Goal: Find specific page/section: Find specific page/section

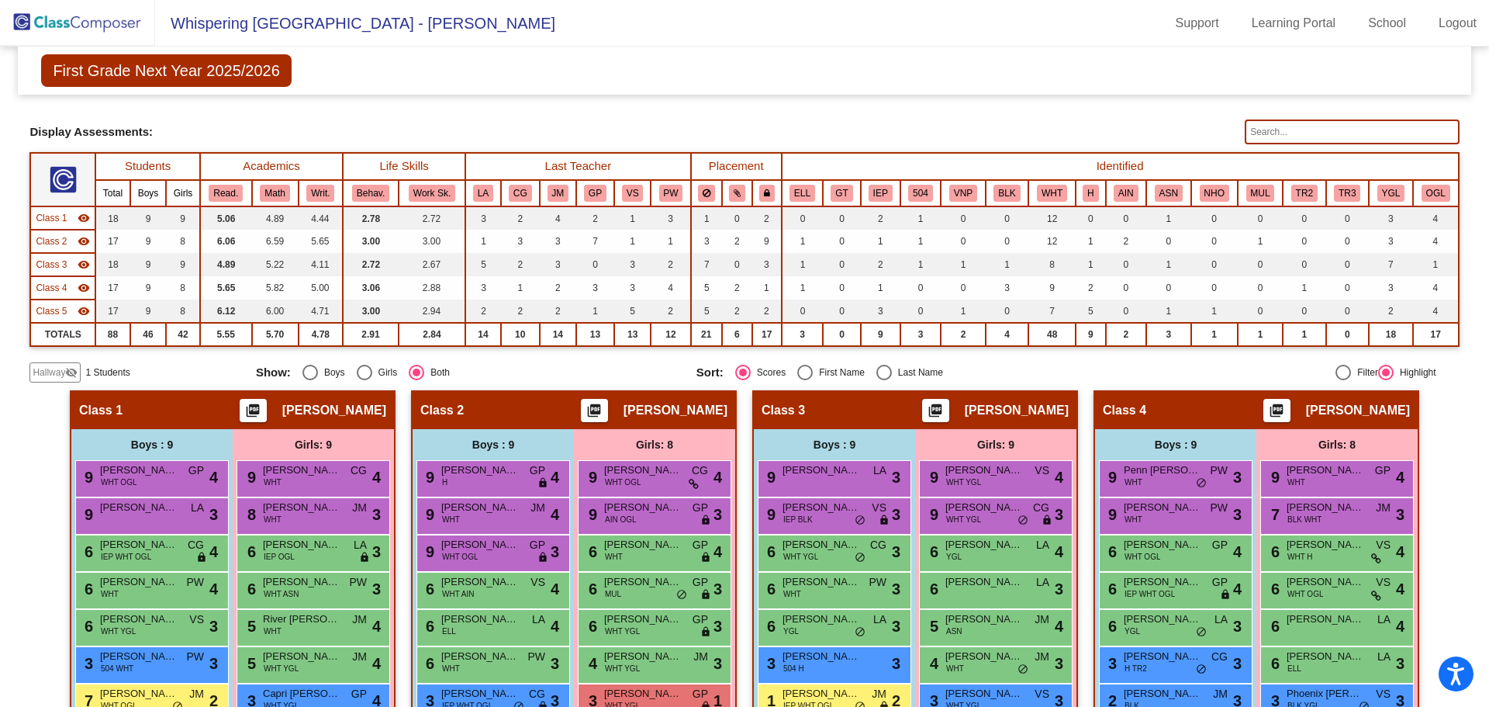
click at [88, 19] on img at bounding box center [77, 23] width 155 height 46
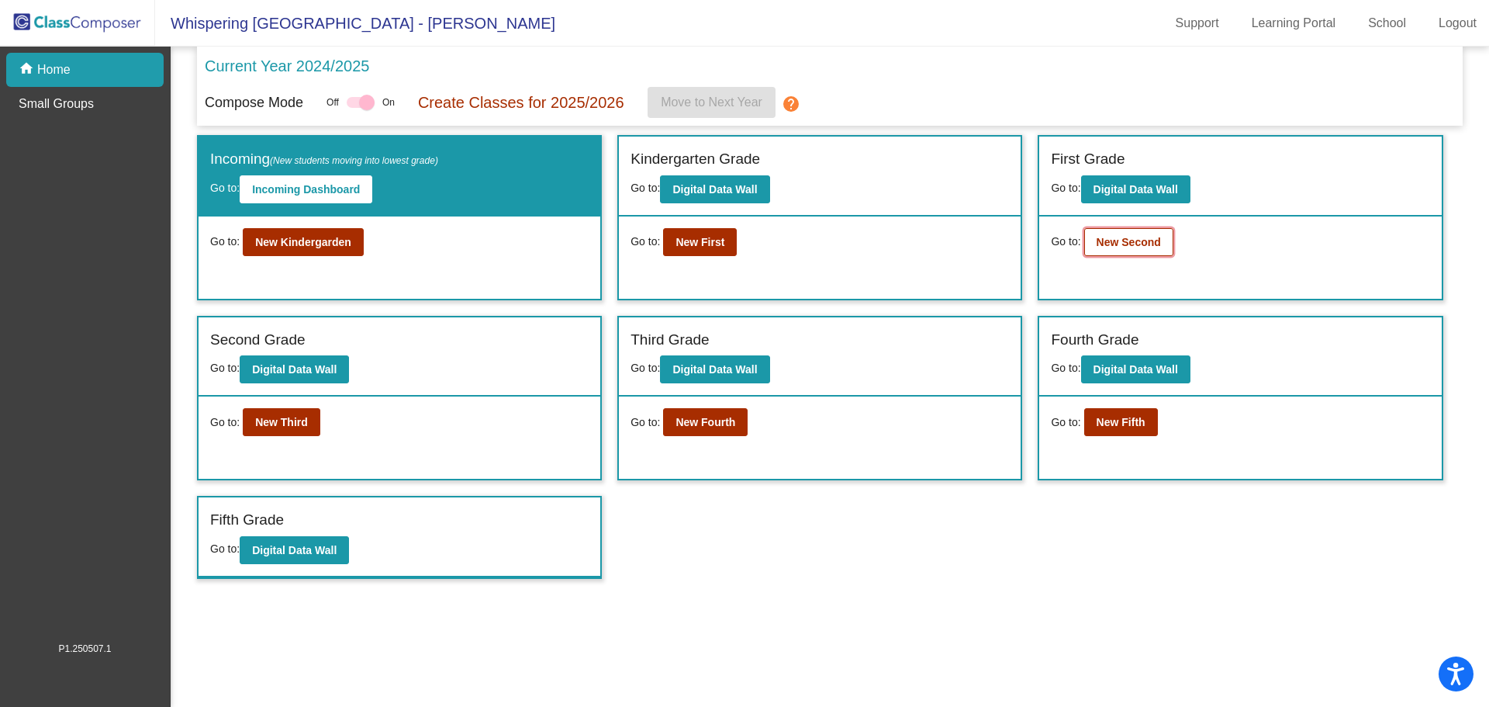
click at [1117, 242] on b "New Second" at bounding box center [1129, 242] width 64 height 12
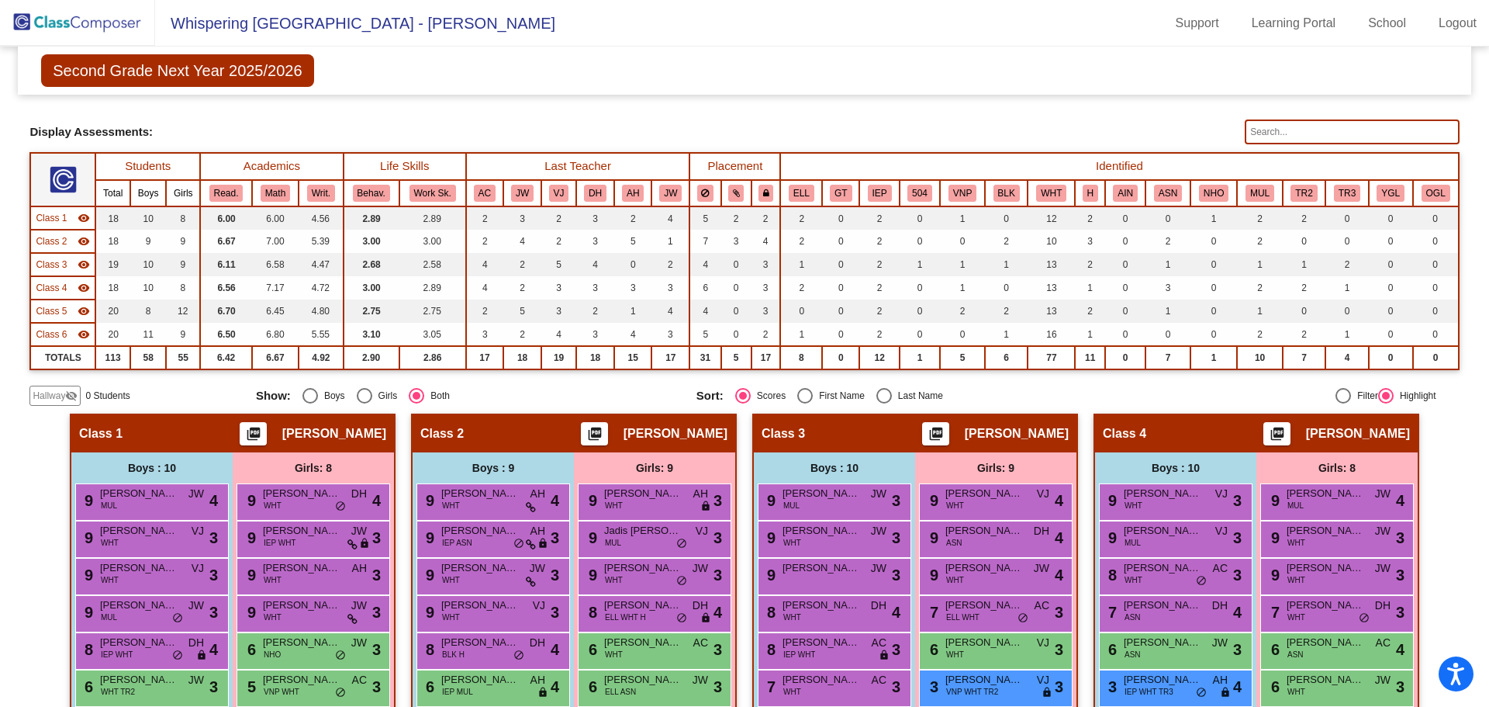
click at [1314, 133] on input "text" at bounding box center [1352, 131] width 214 height 25
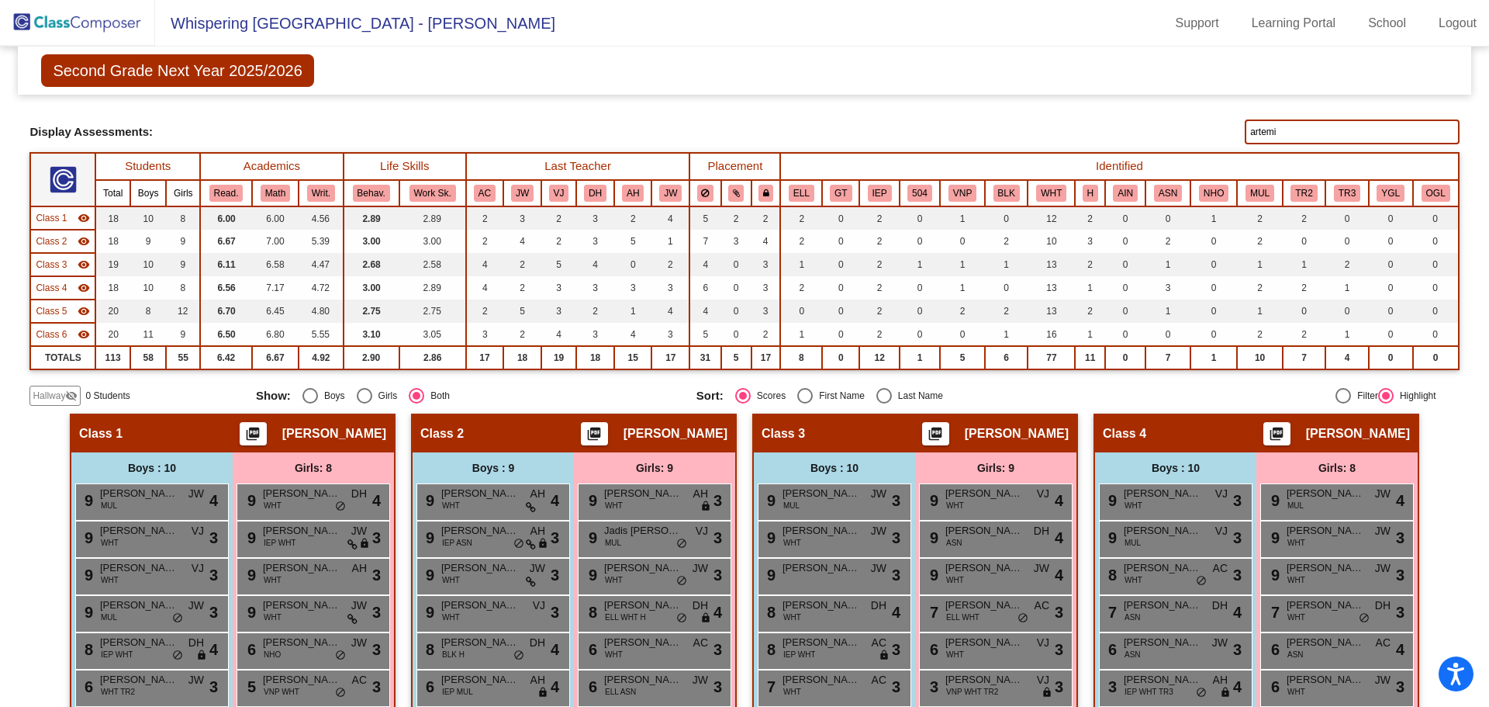
click at [1263, 130] on input "artemi" at bounding box center [1352, 131] width 214 height 25
type input "tea"
click at [1250, 130] on input "tea" at bounding box center [1352, 131] width 214 height 25
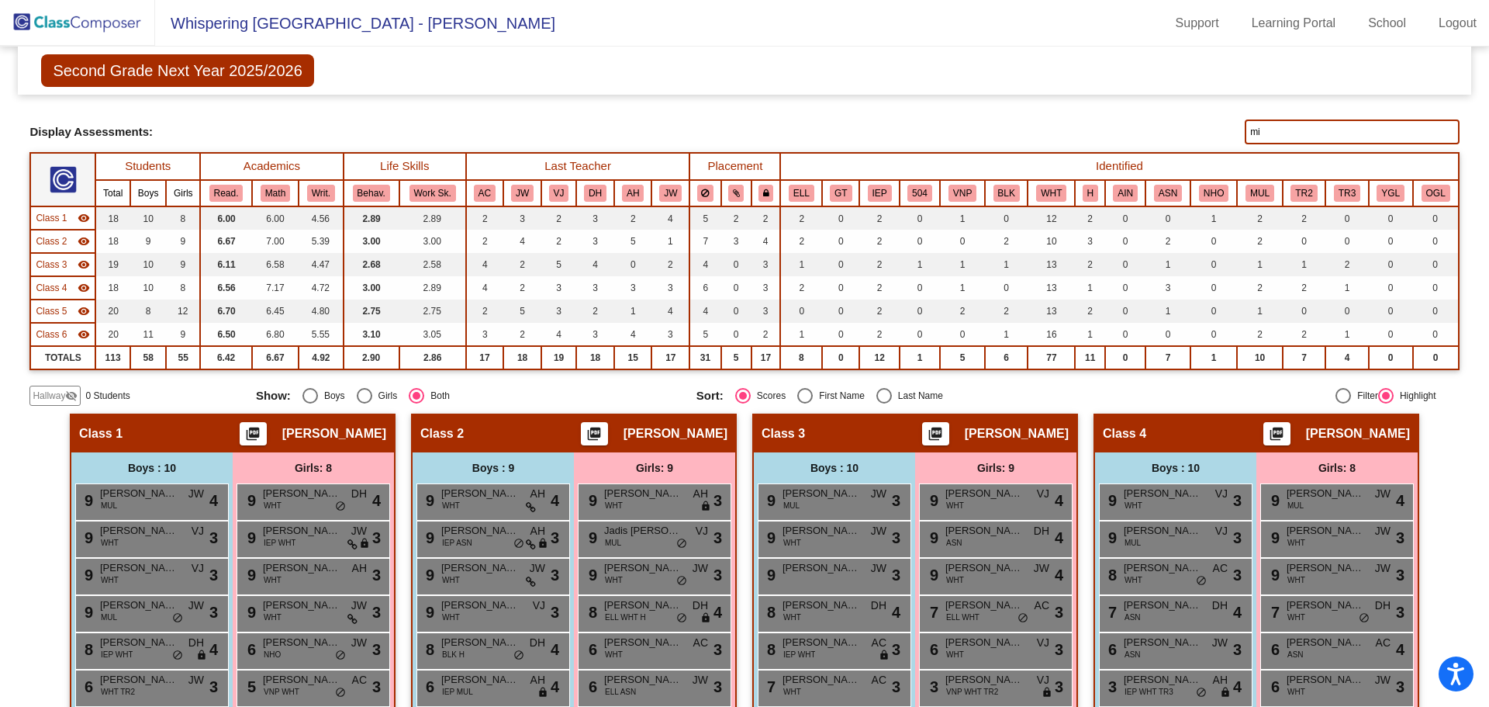
type input "m"
type input "h"
click at [1248, 132] on input "alp" at bounding box center [1352, 131] width 214 height 25
type input "e"
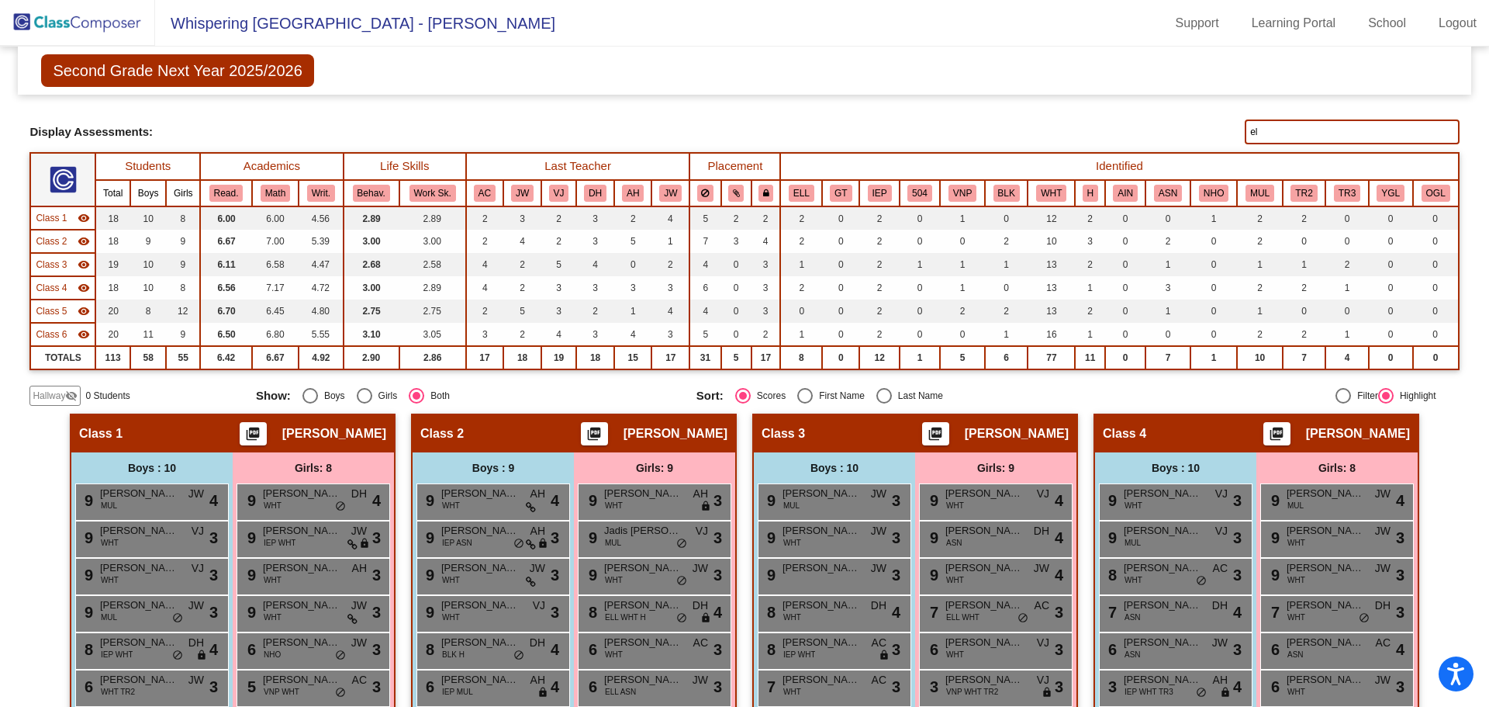
type input "e"
type input "l"
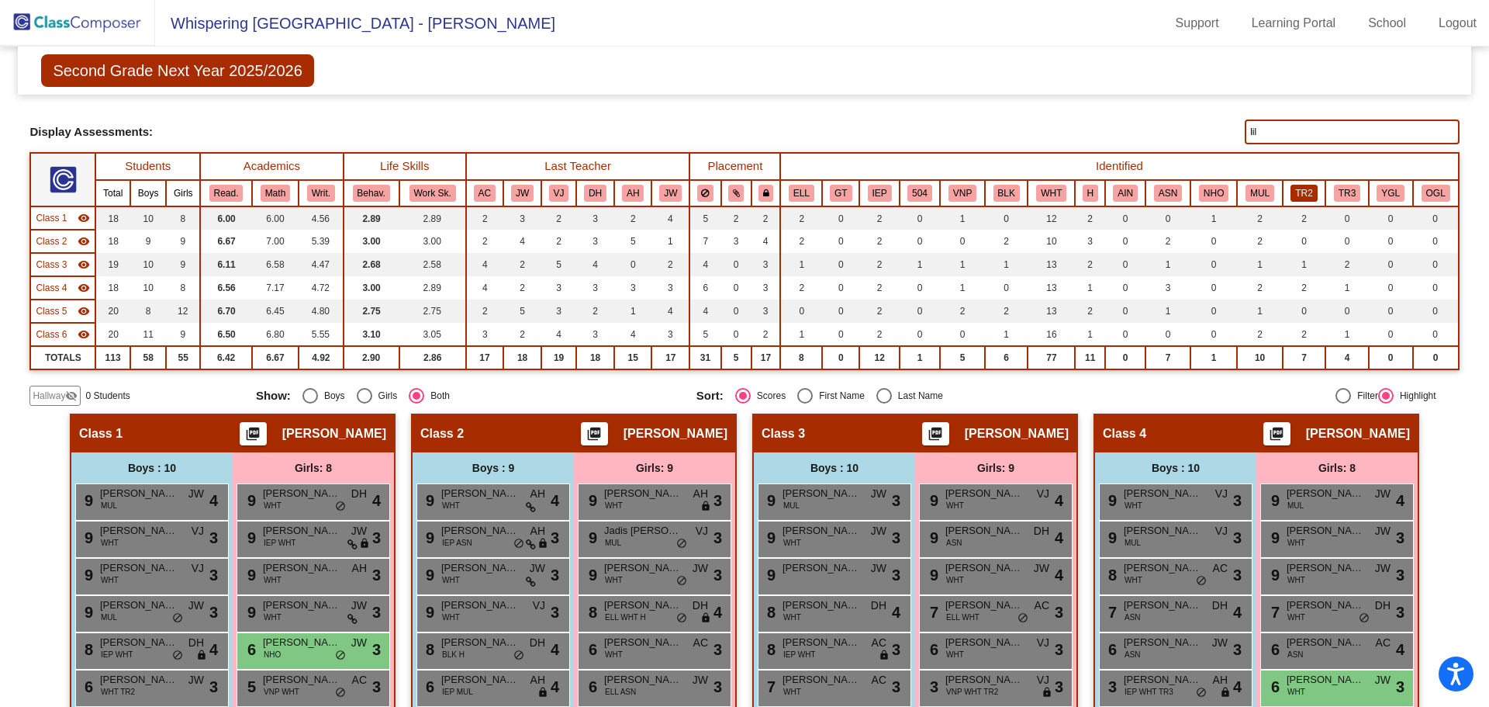
type input "lili"
drag, startPoint x: 1287, startPoint y: 132, endPoint x: 1171, endPoint y: 134, distance: 116.4
click at [1171, 134] on div "Display Scores for Years: [DATE] - [DATE] [DATE] - [DATE] Display Assessments: …" at bounding box center [743, 131] width 1429 height 25
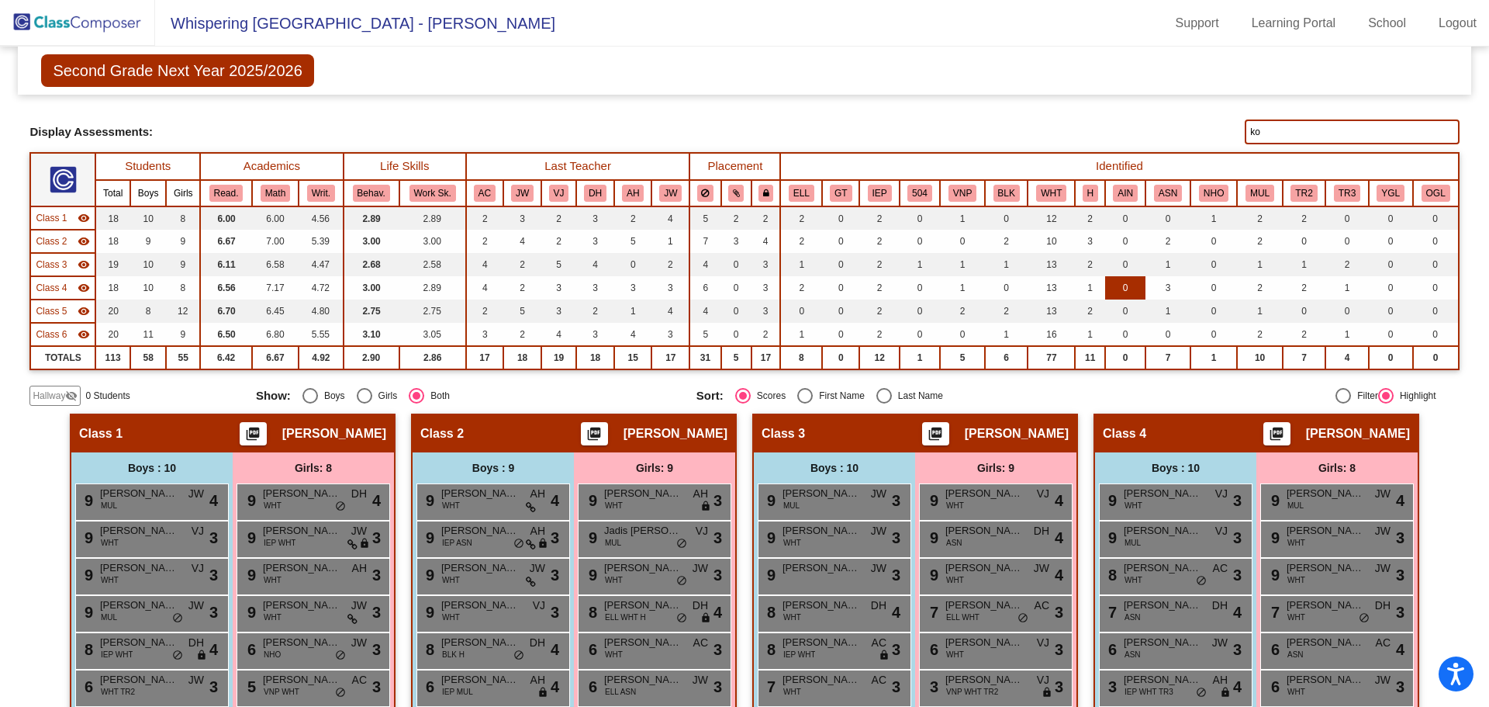
type input "k"
type input "b"
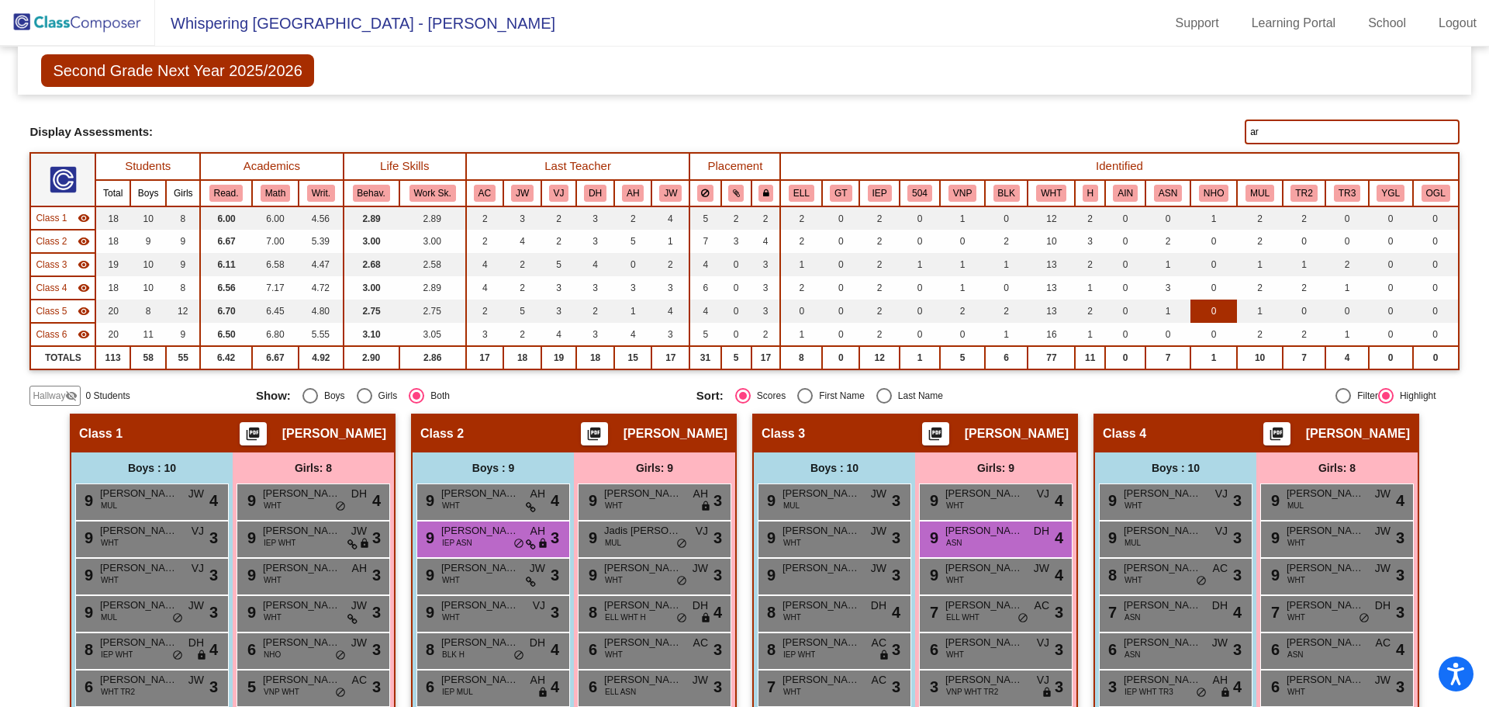
type input "a"
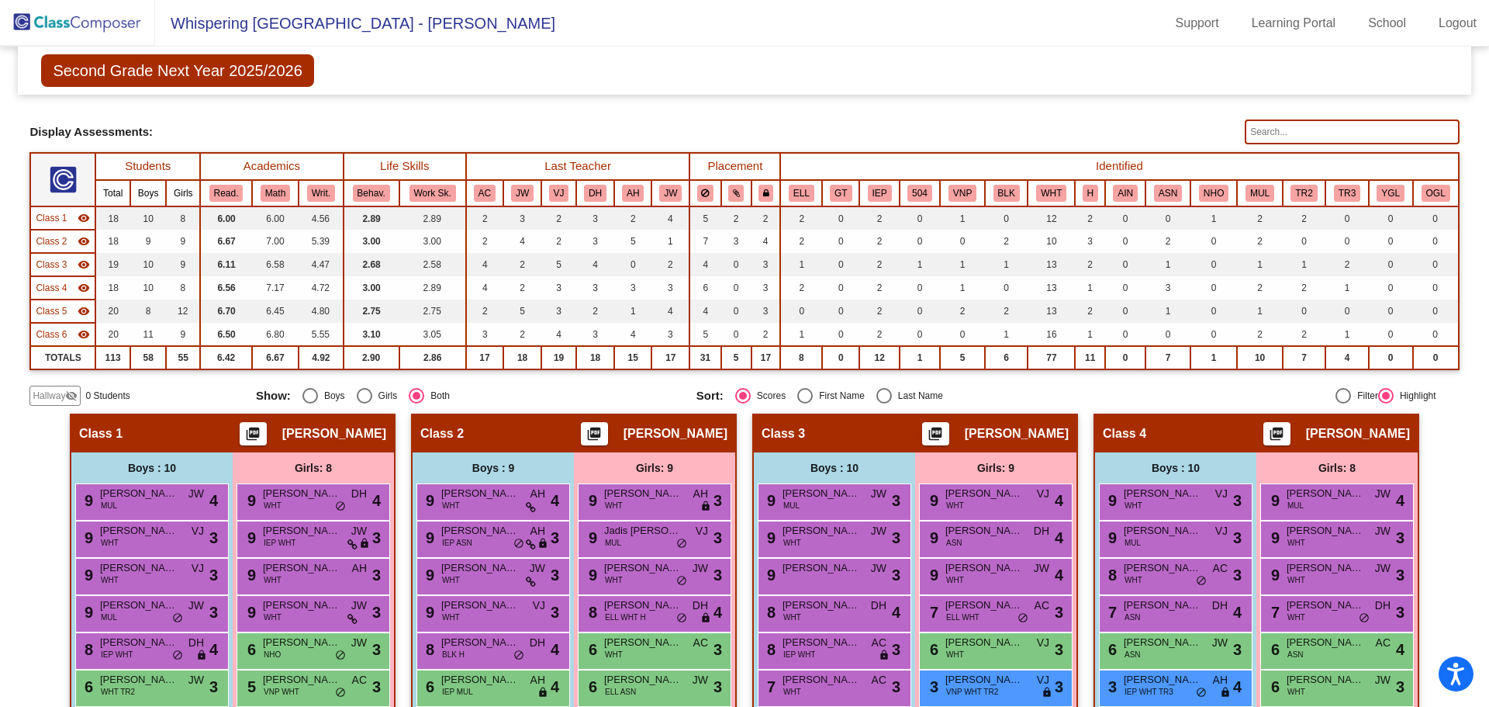
click at [119, 24] on img at bounding box center [77, 23] width 155 height 46
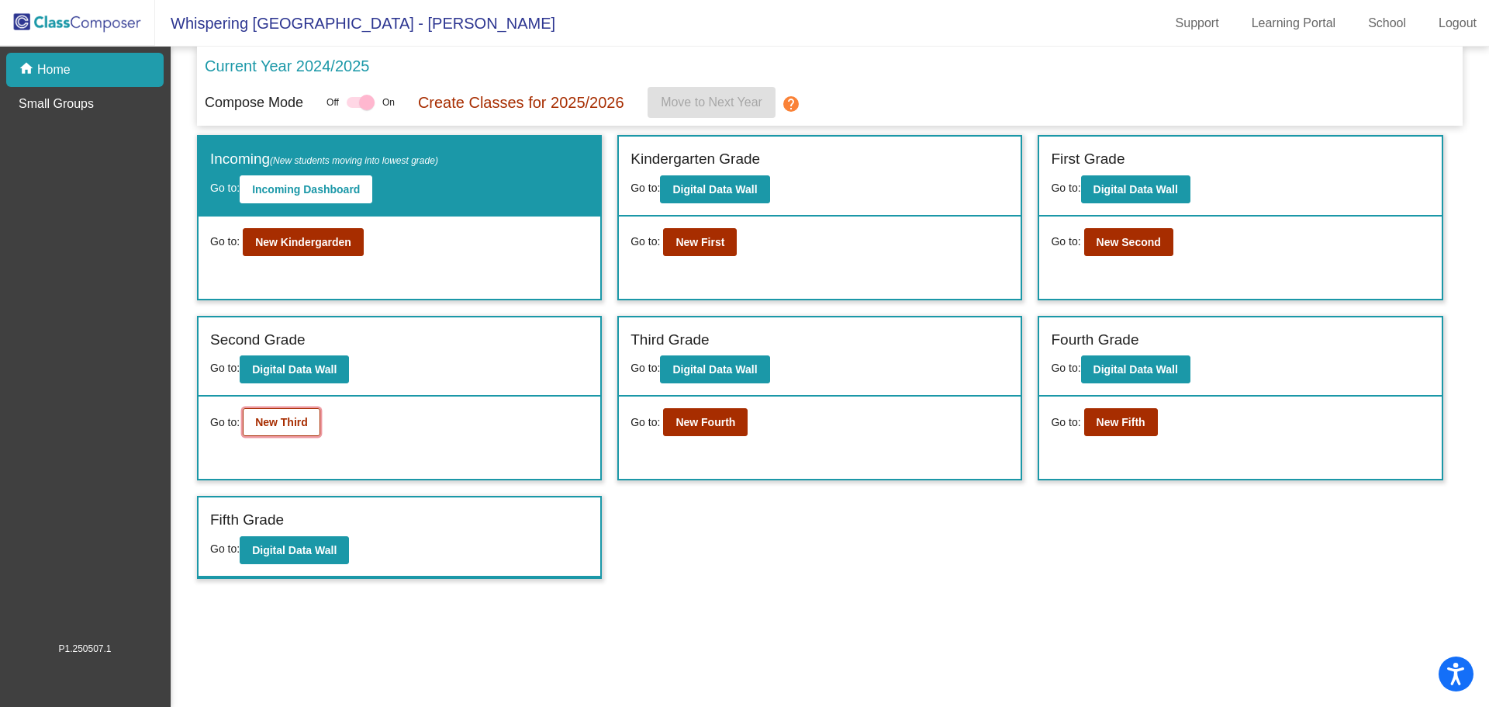
click at [280, 421] on b "New Third" at bounding box center [281, 422] width 53 height 12
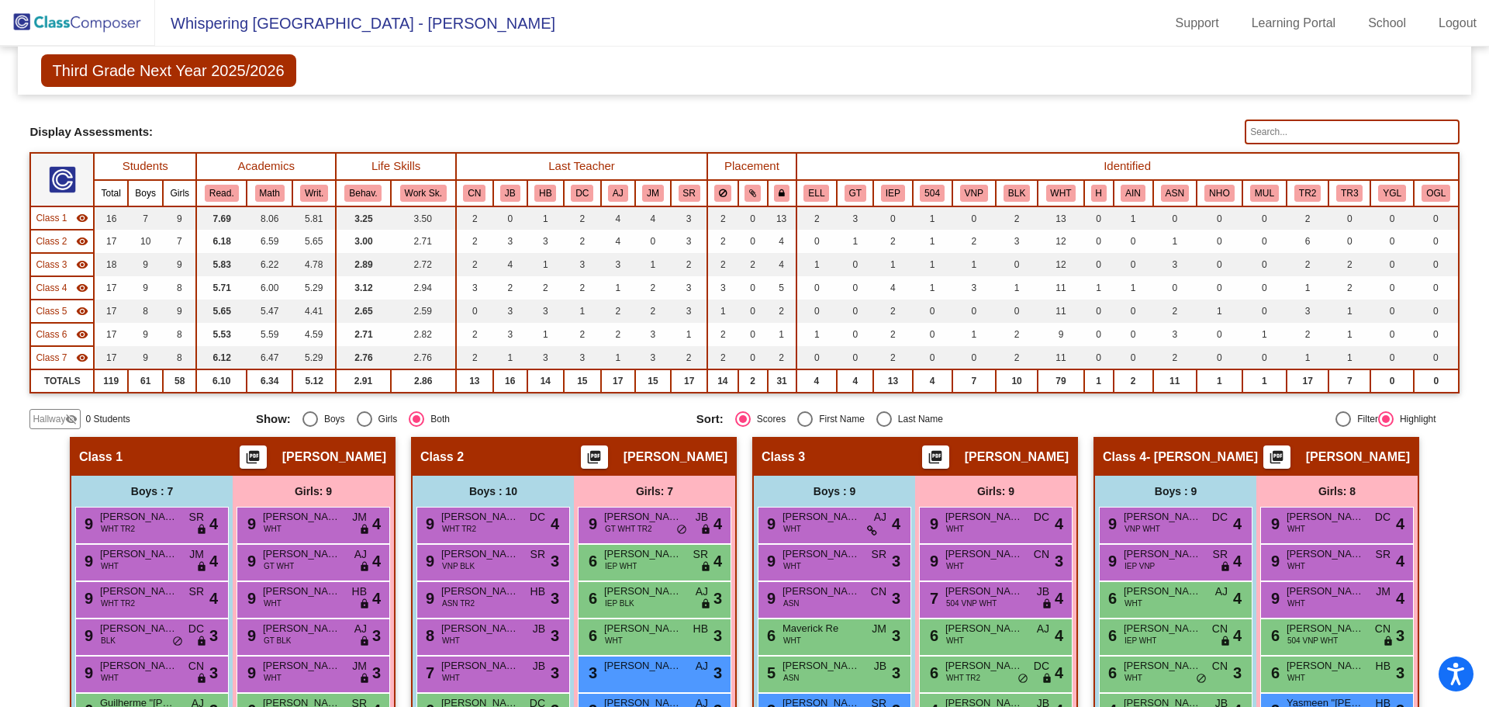
click at [1261, 130] on input "text" at bounding box center [1352, 131] width 214 height 25
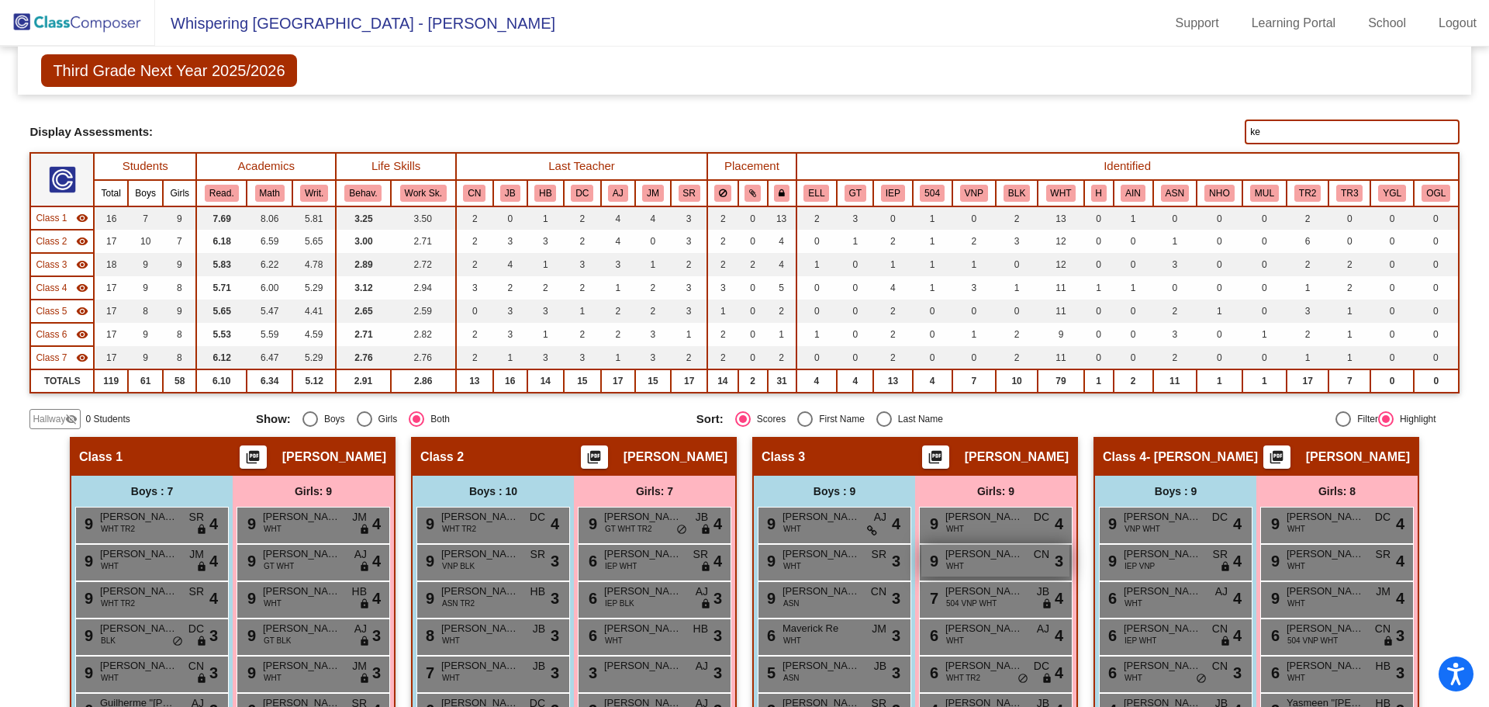
type input "k"
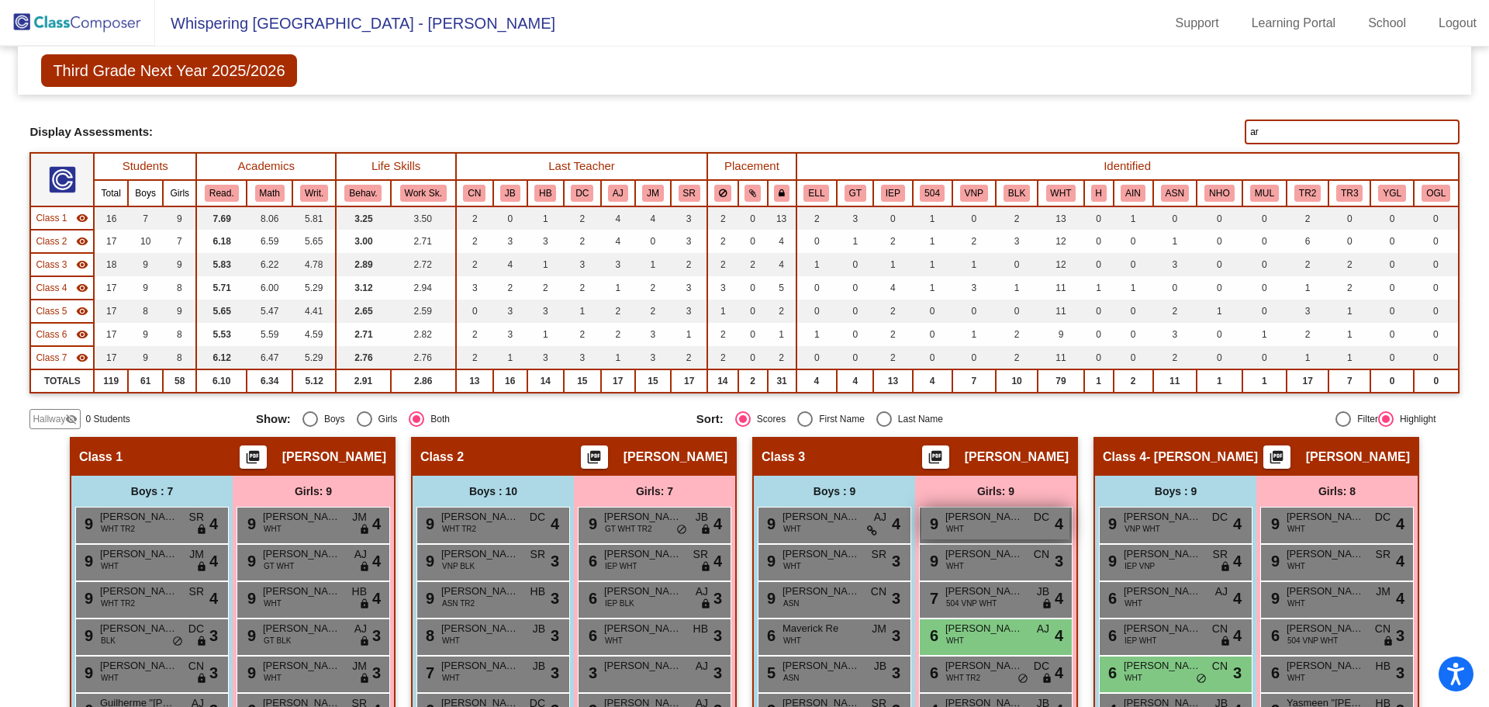
type input "a"
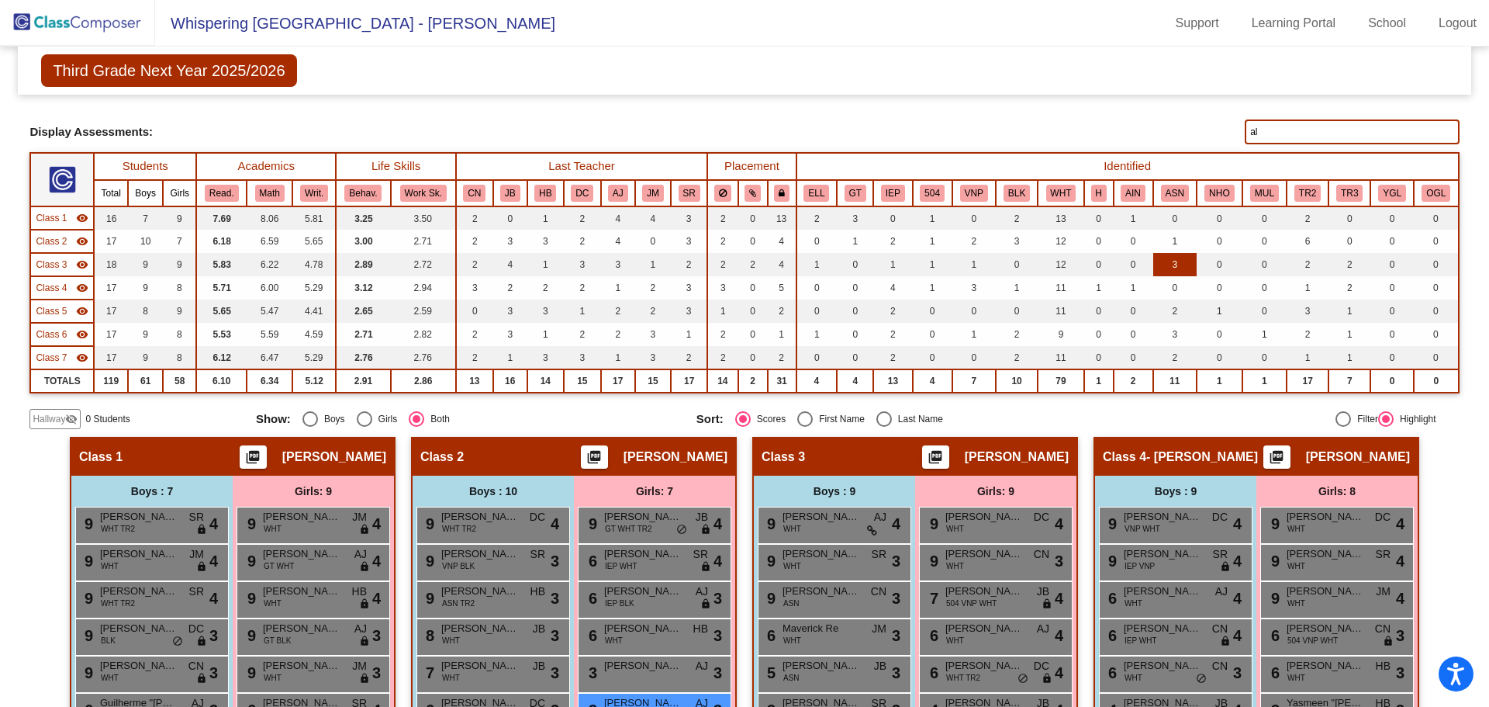
type input "a"
type input "r"
type input "v"
type input "a"
type input "l"
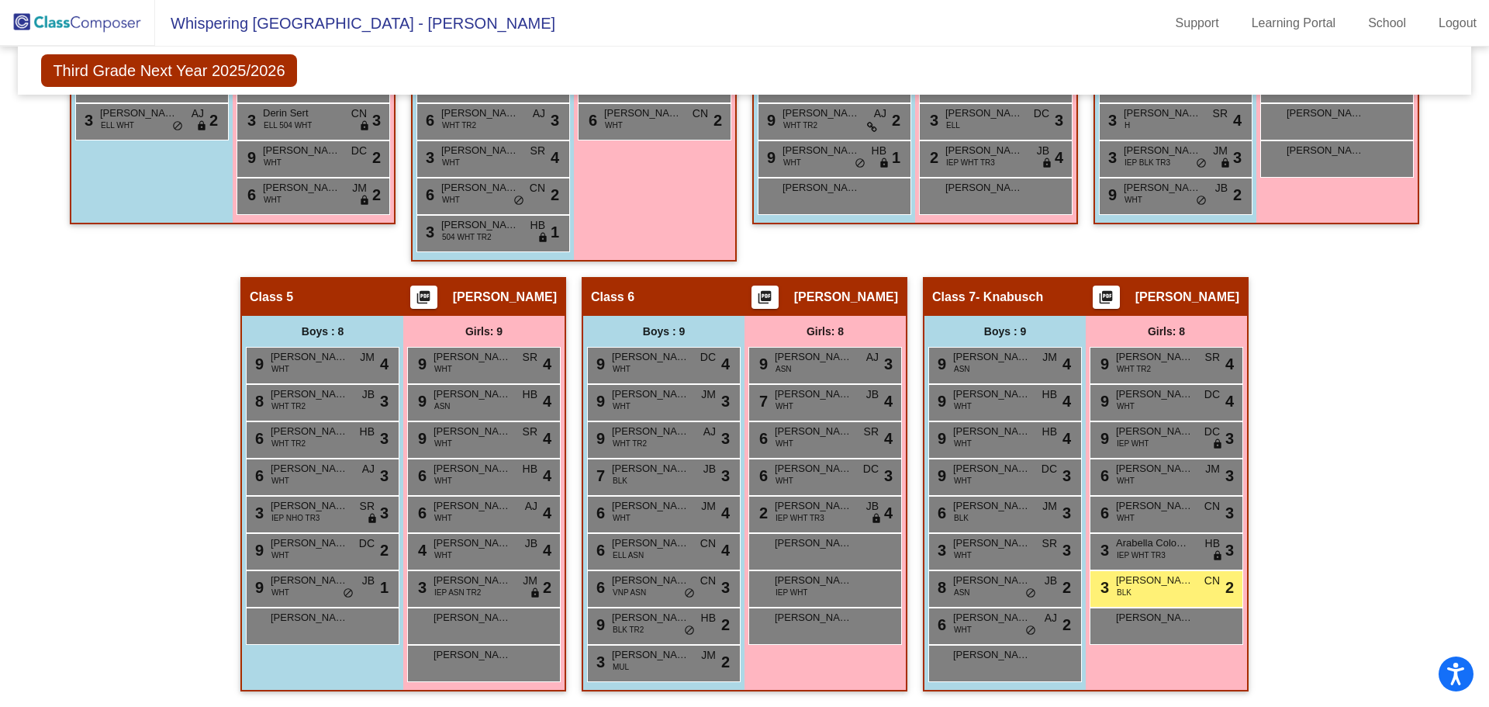
scroll to position [80, 0]
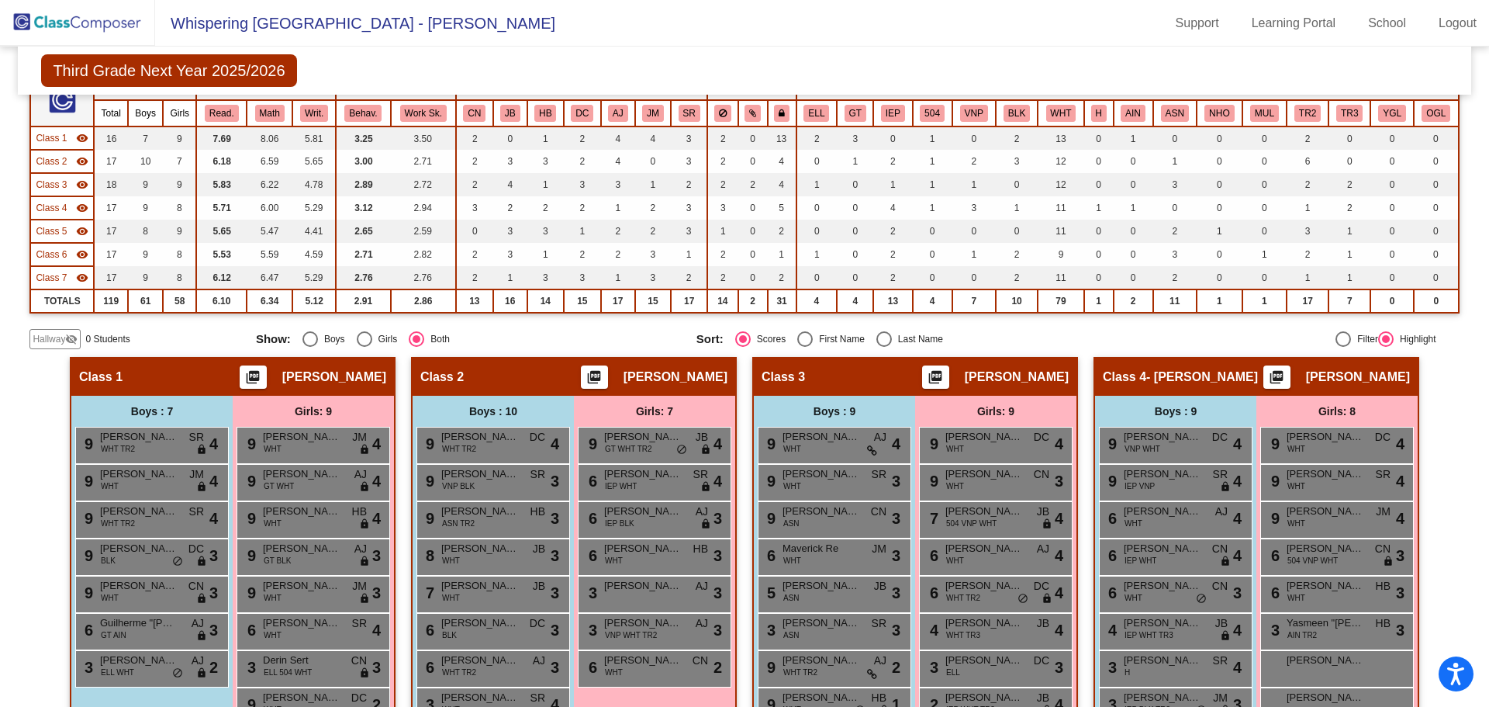
type input "t"
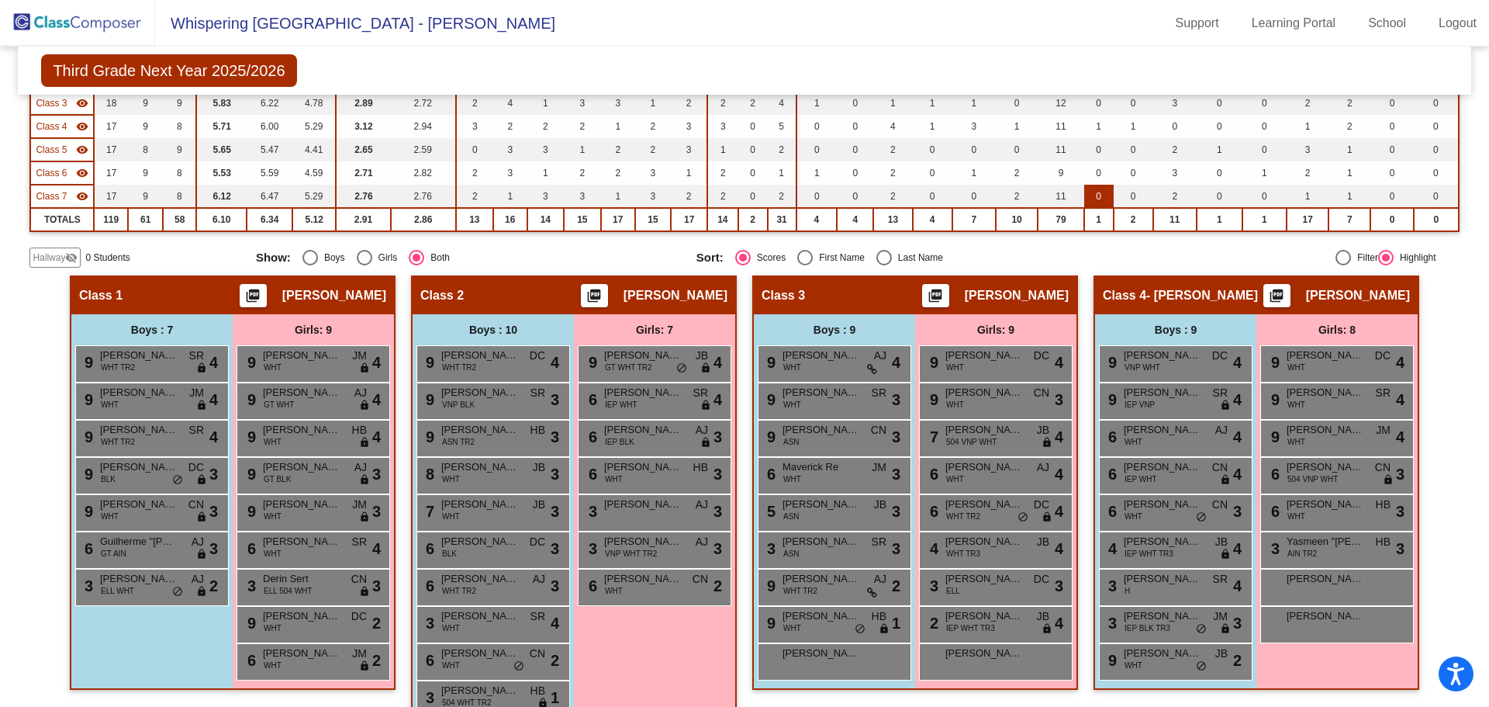
scroll to position [0, 0]
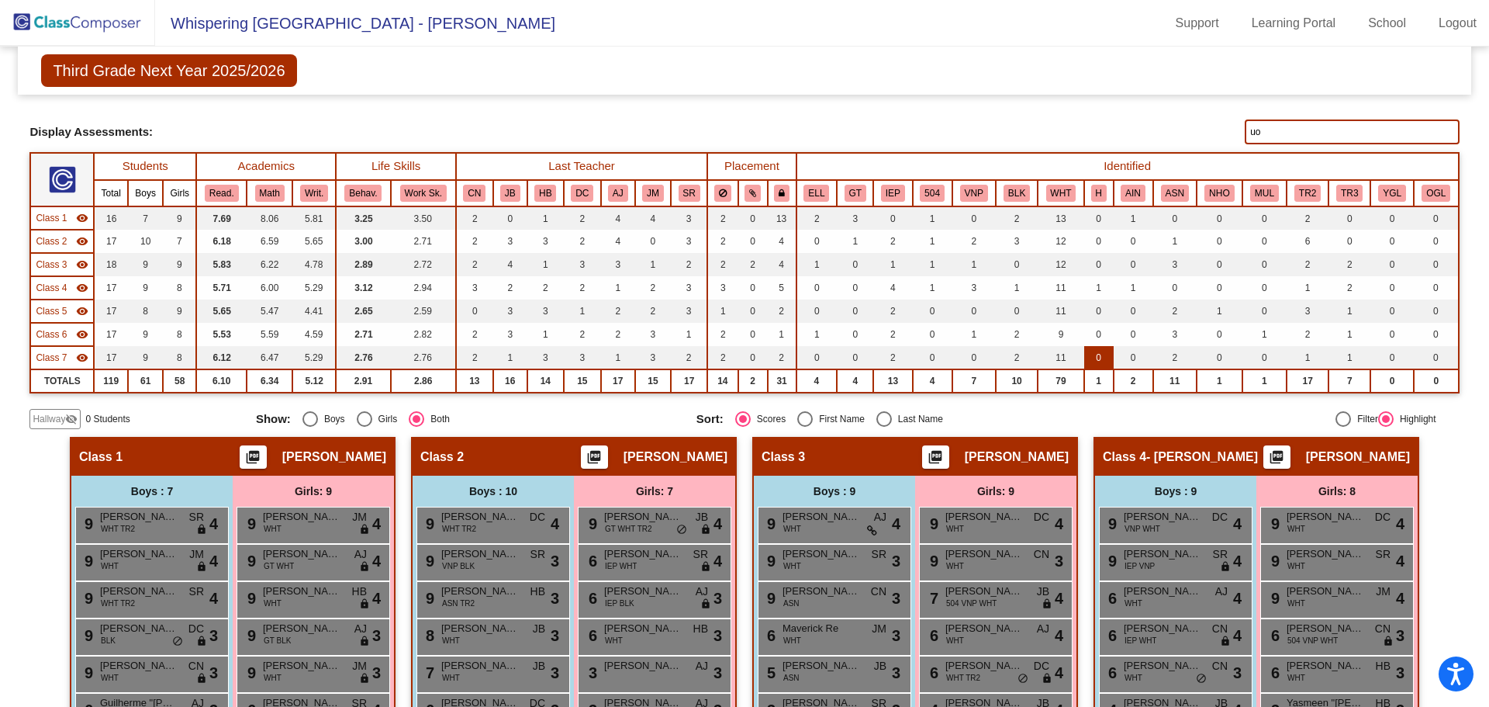
type input "u"
type input "i"
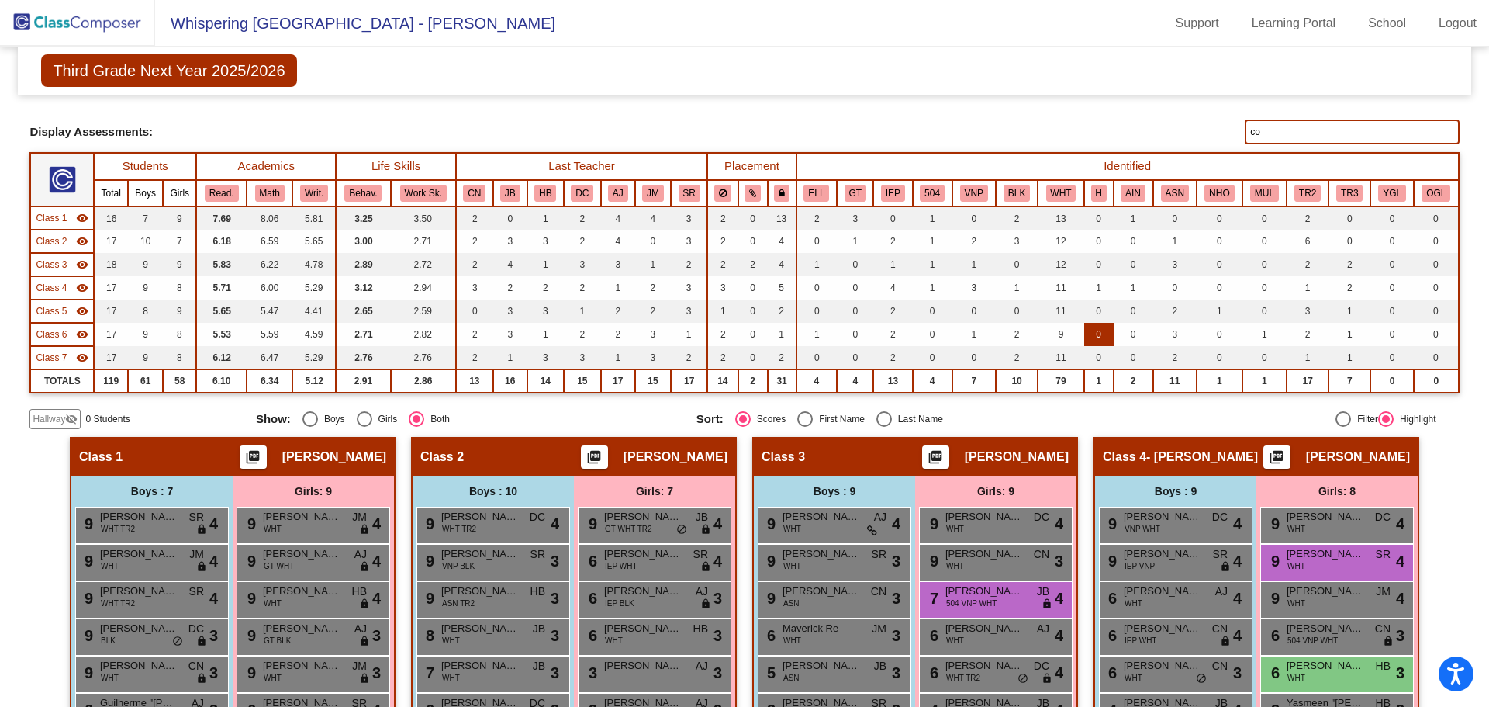
type input "c"
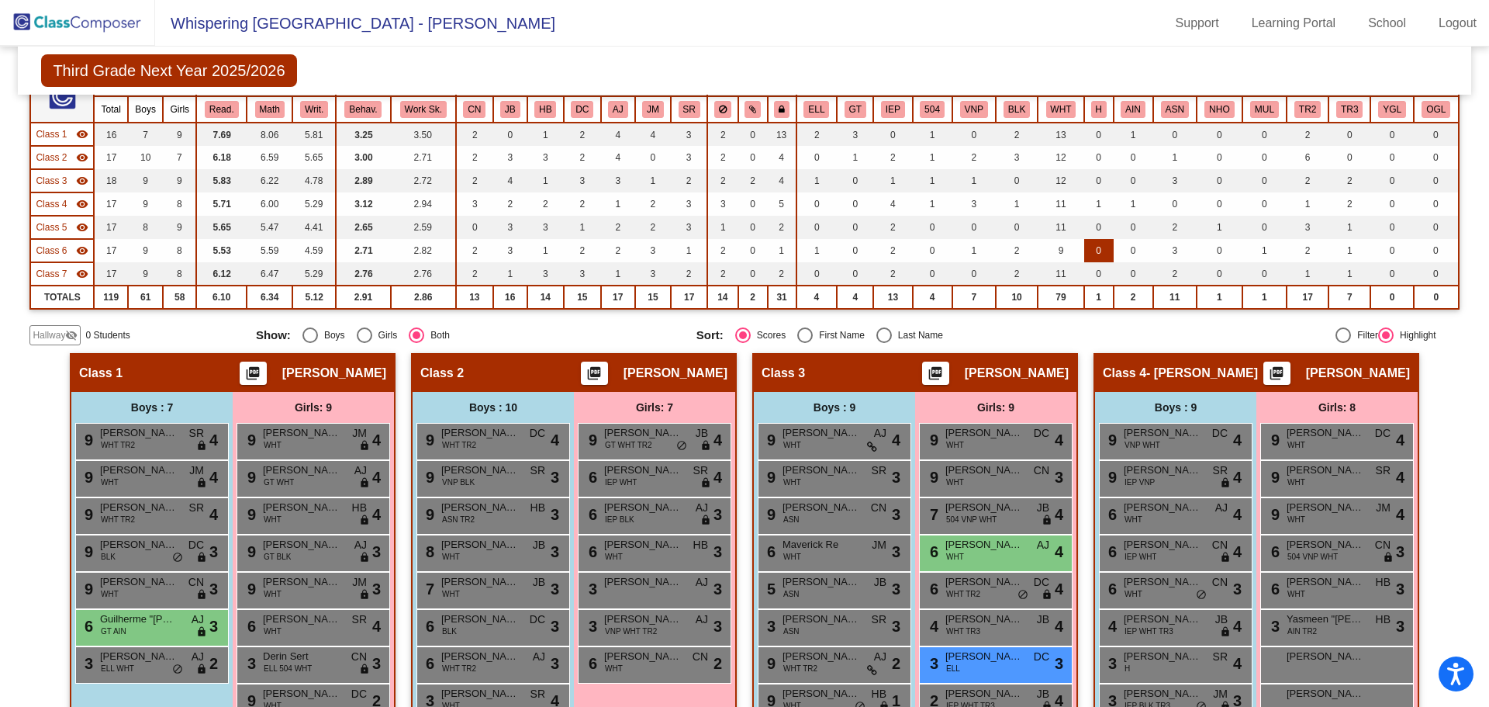
scroll to position [80, 0]
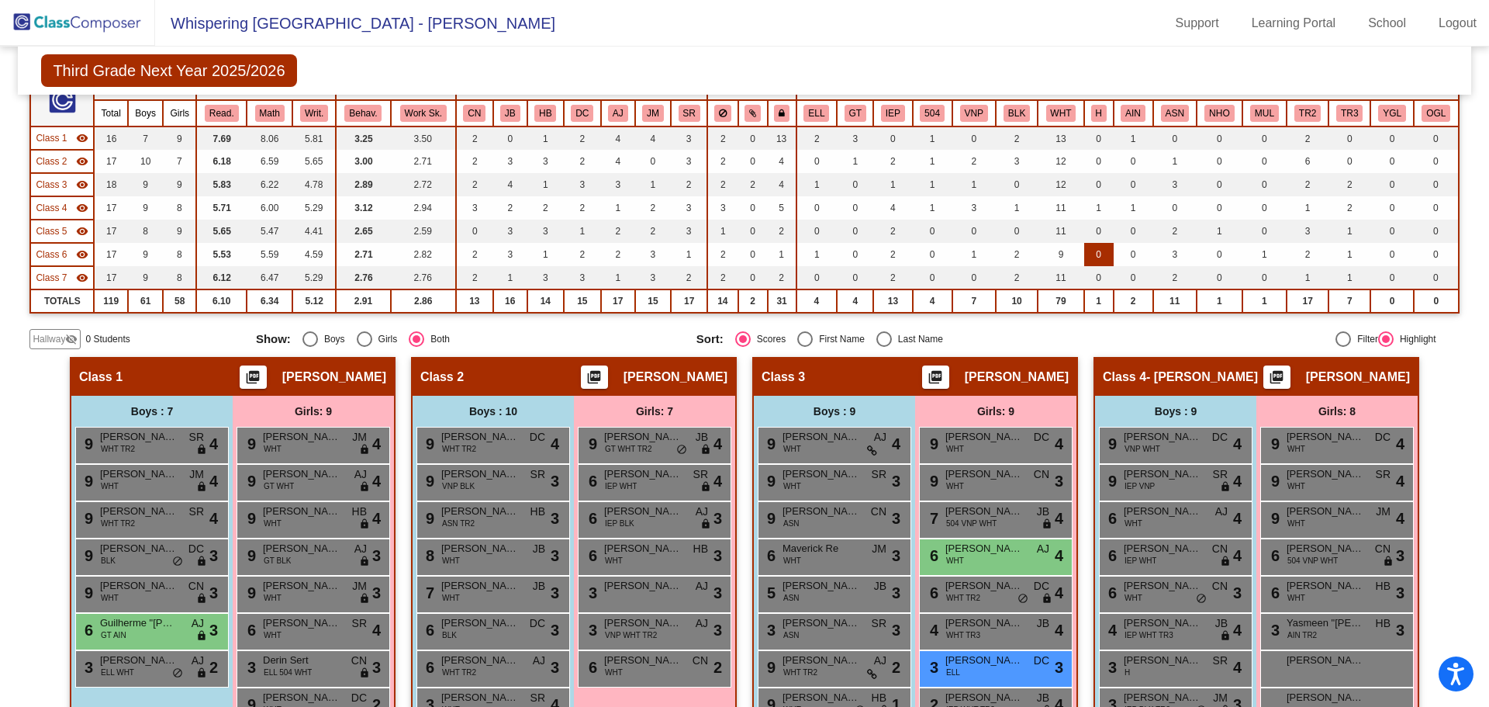
type input "o"
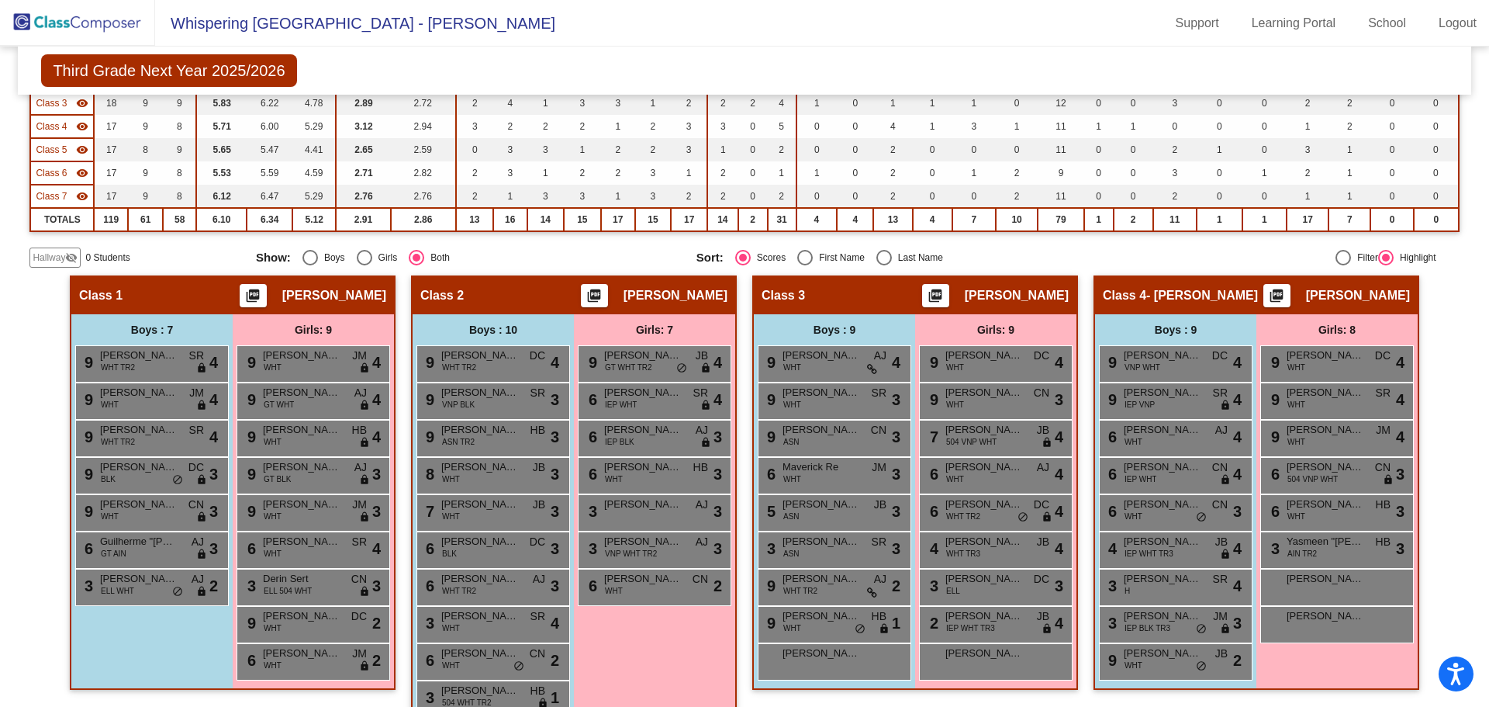
scroll to position [0, 0]
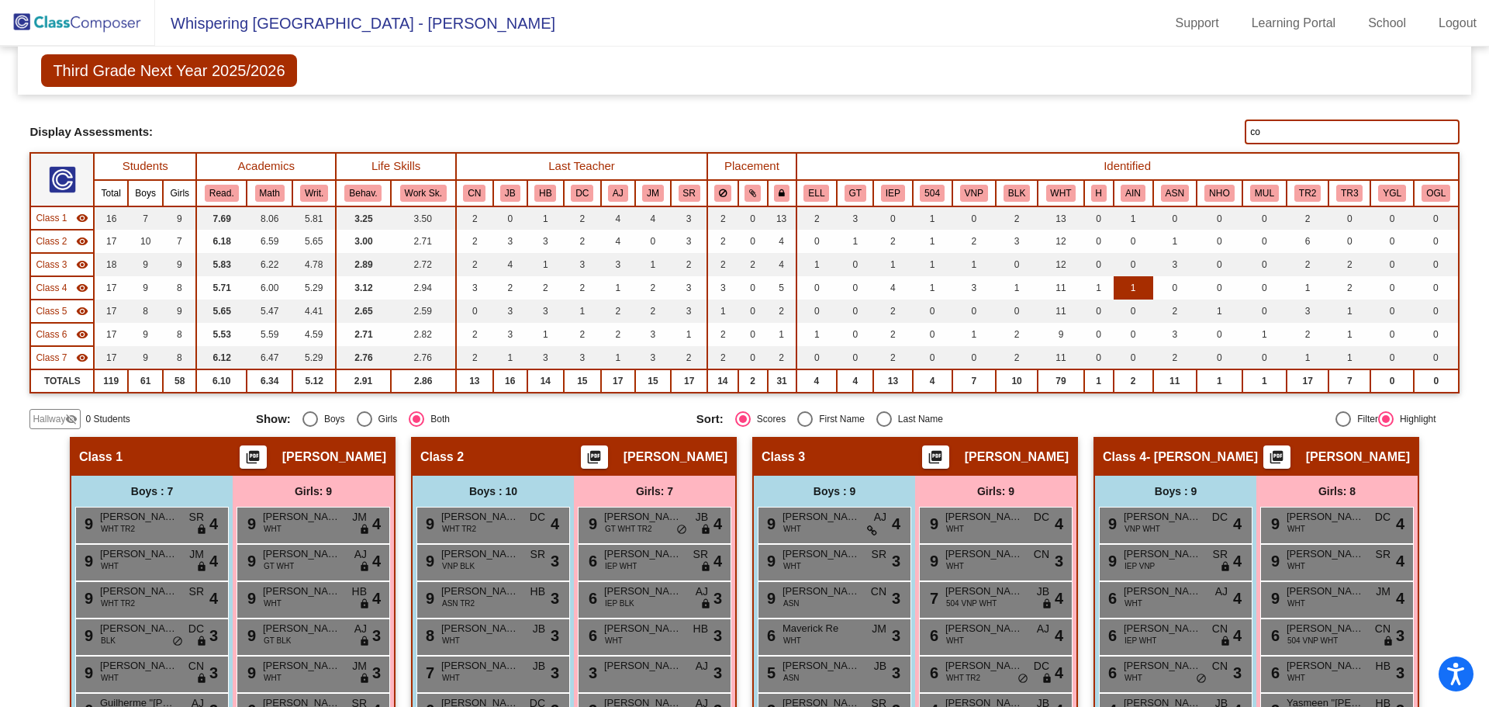
type input "c"
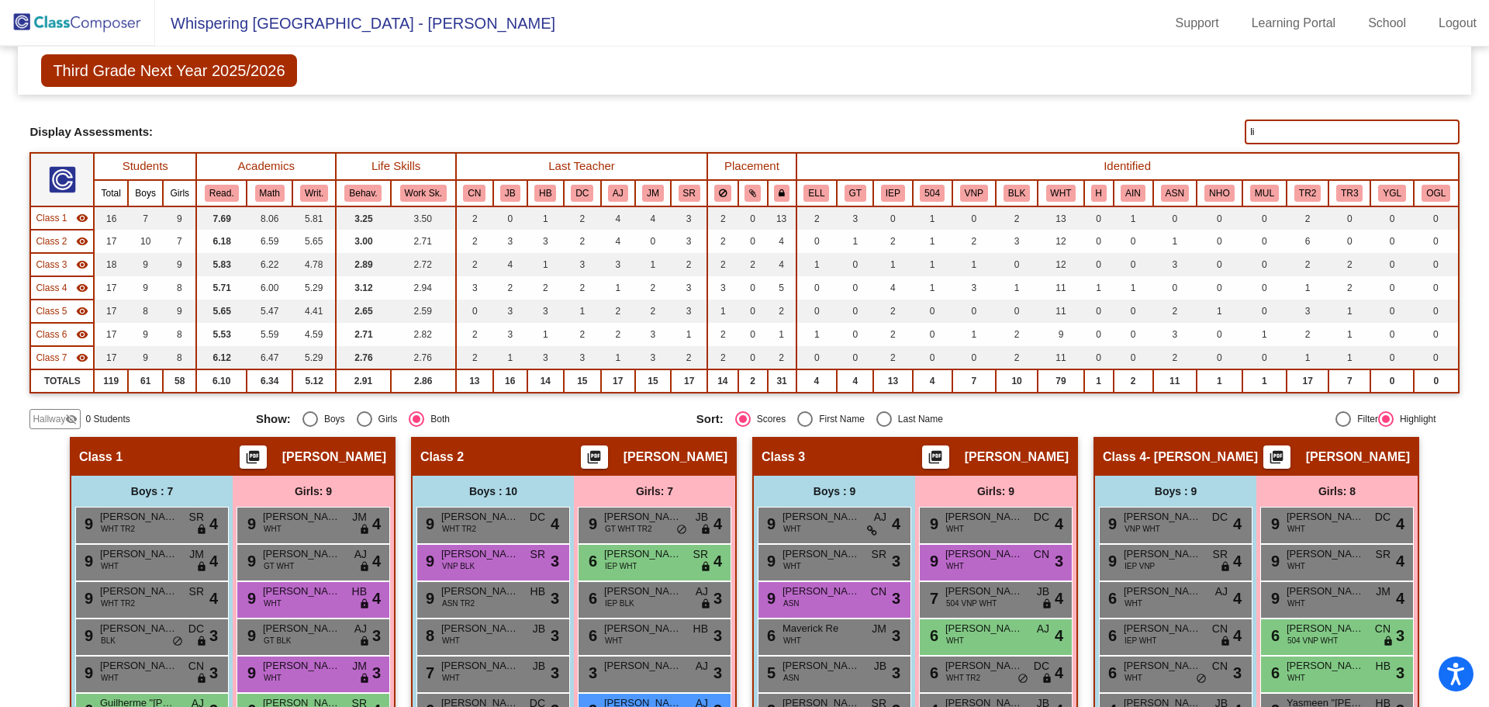
type input "l"
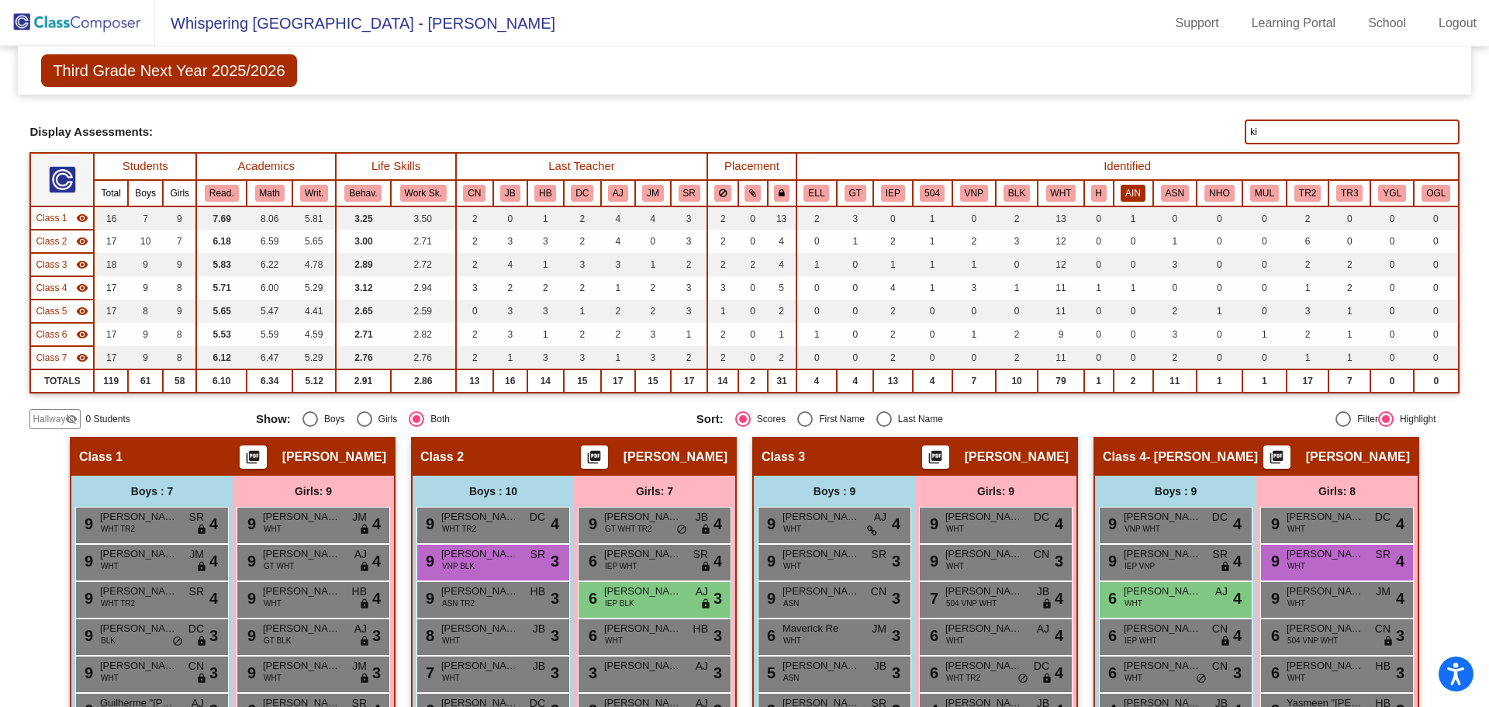
type input "k"
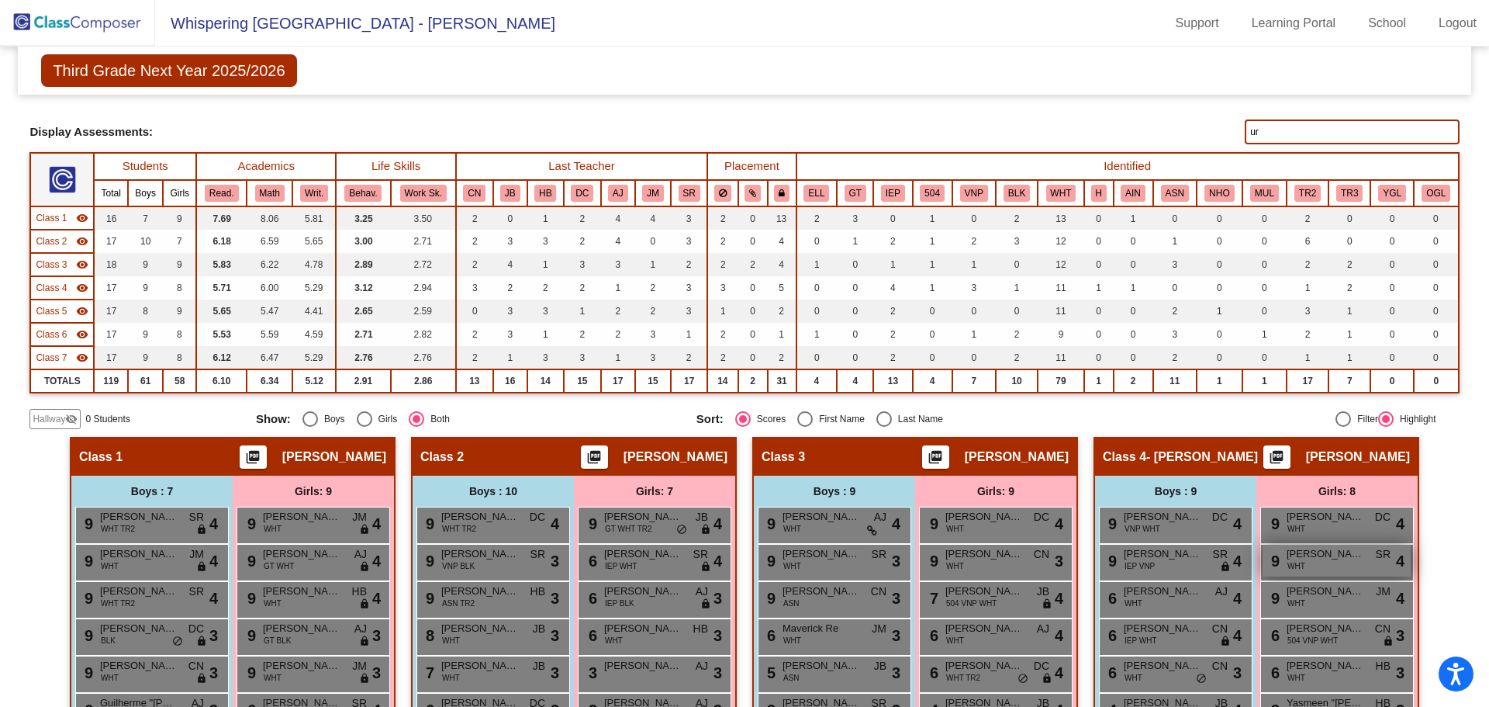
type input "u"
type input "j"
type input "b"
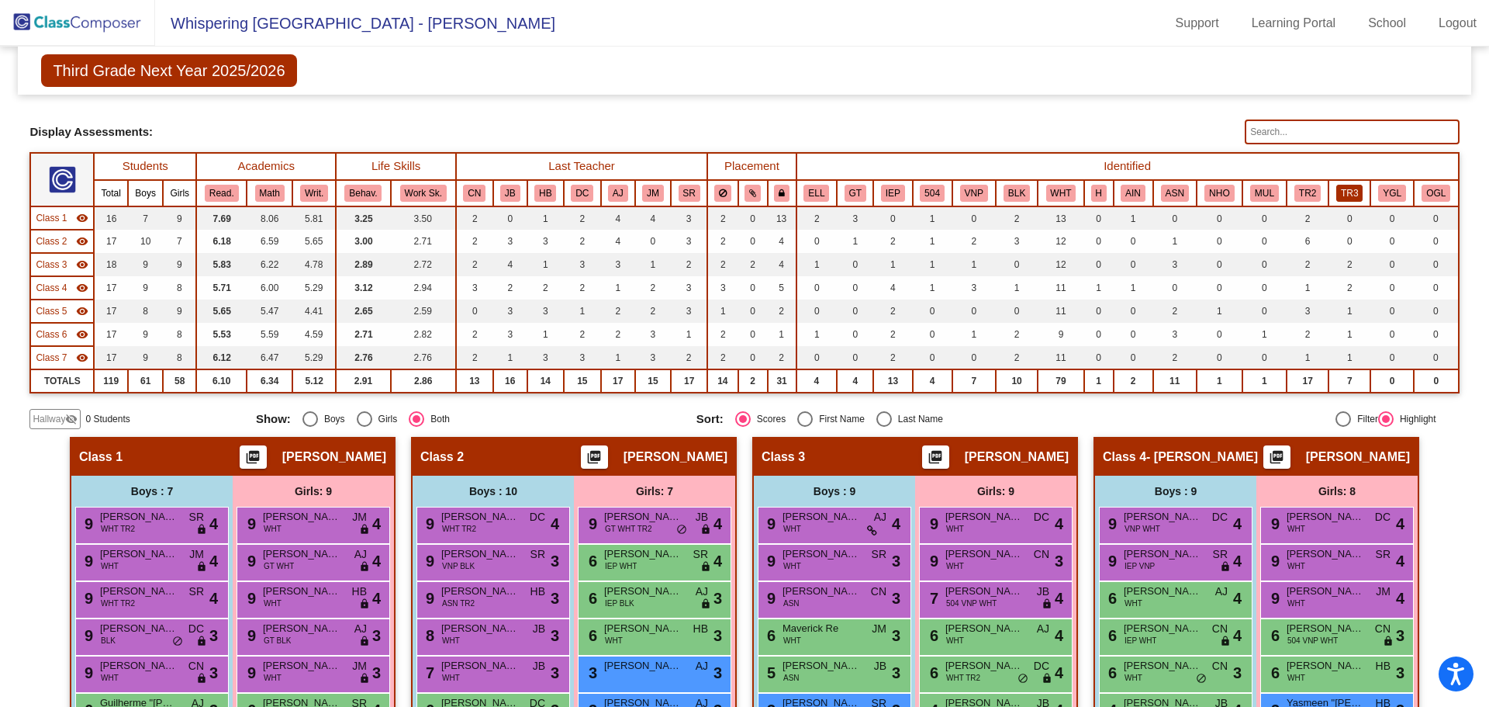
type input "u"
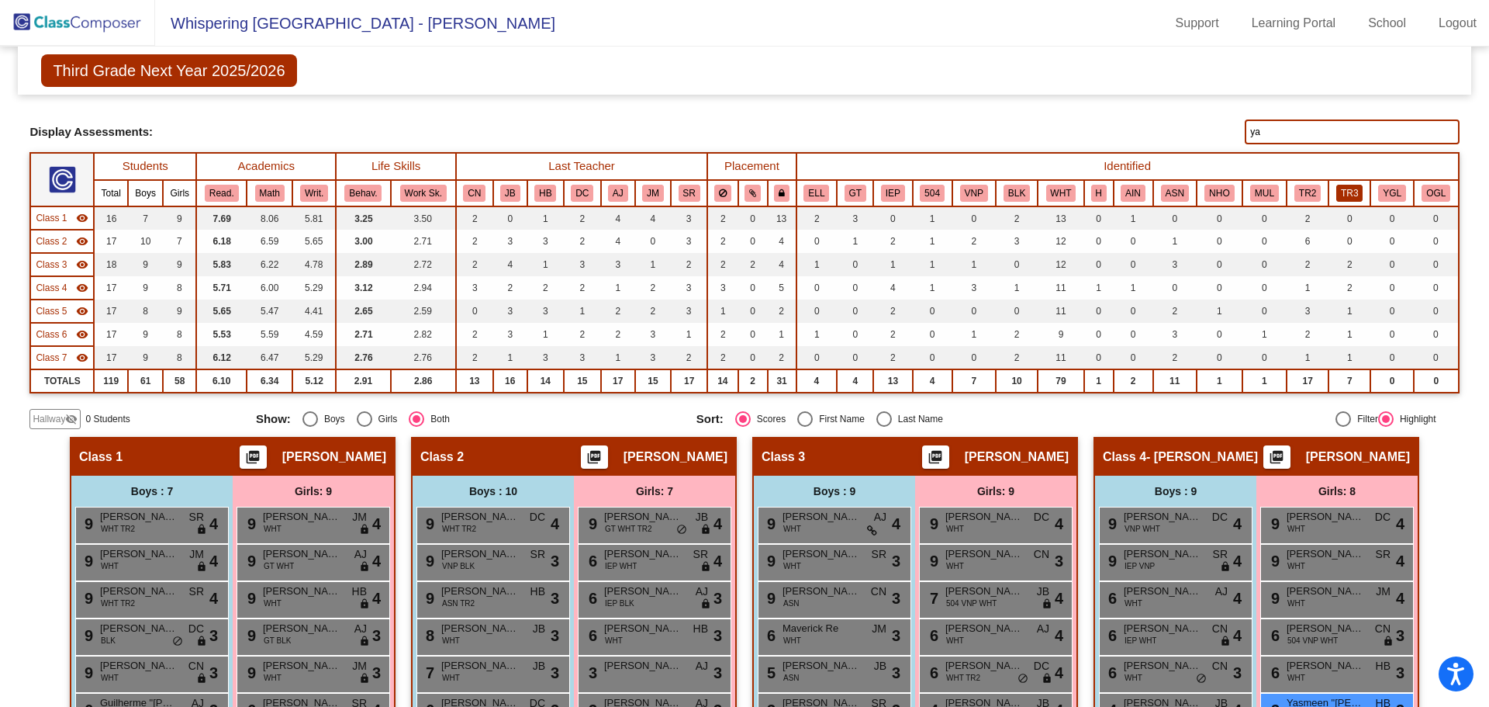
type input "y"
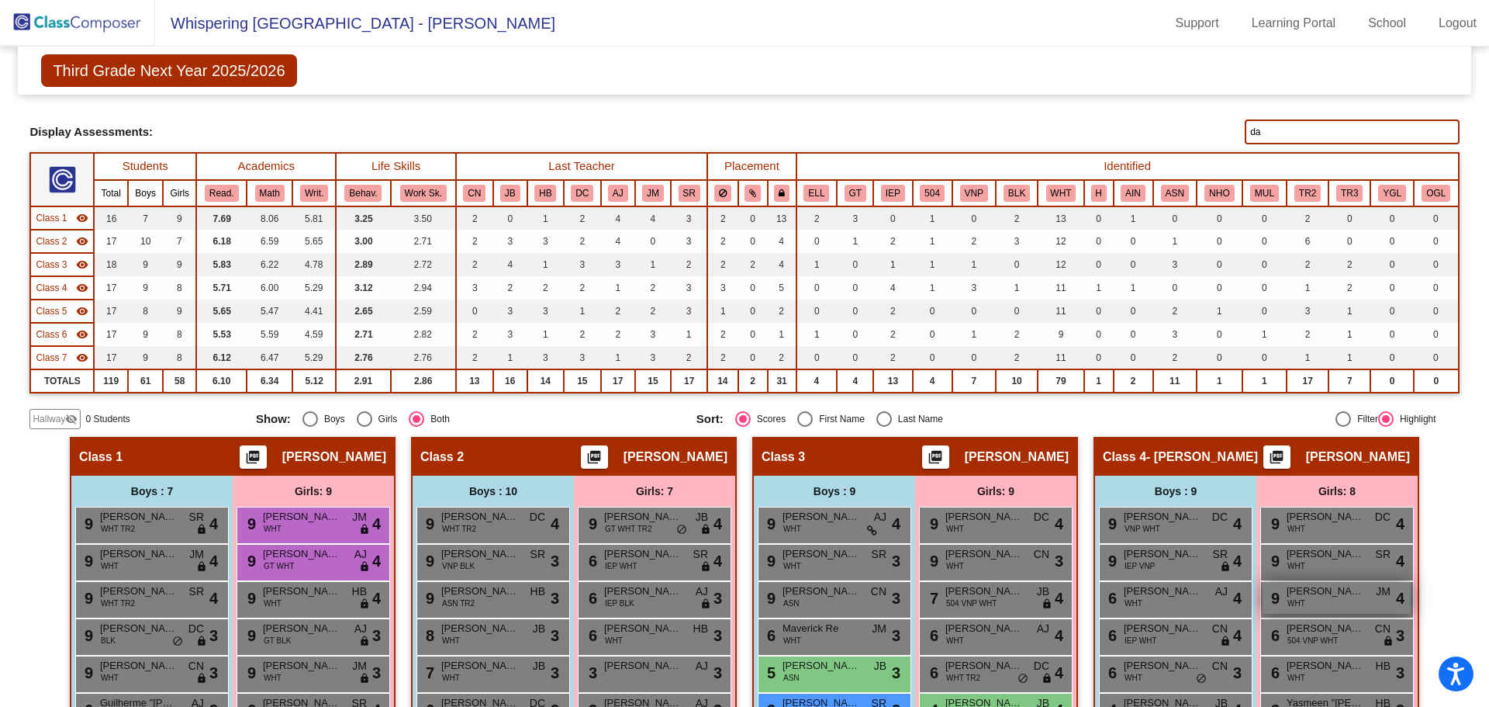
type input "d"
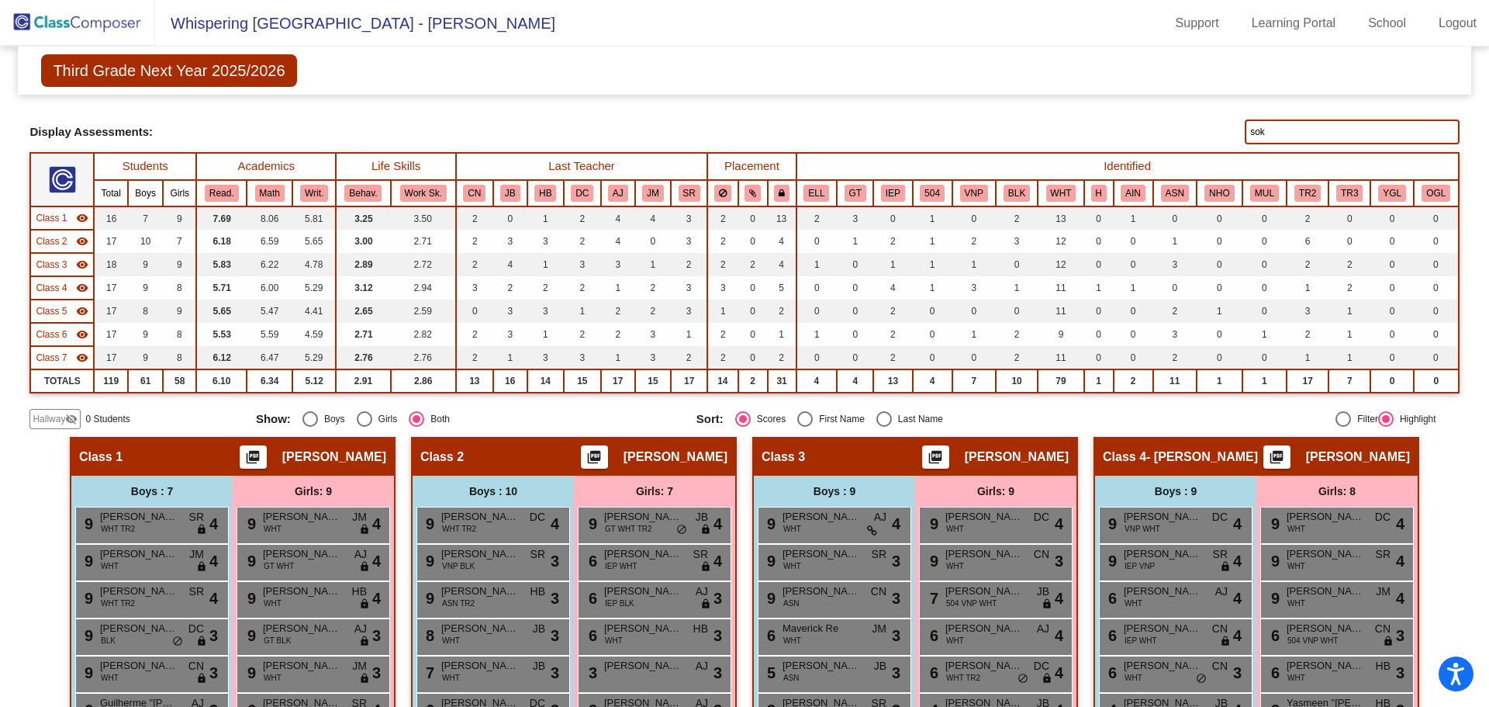
type input "sok"
click at [117, 13] on img at bounding box center [77, 23] width 155 height 46
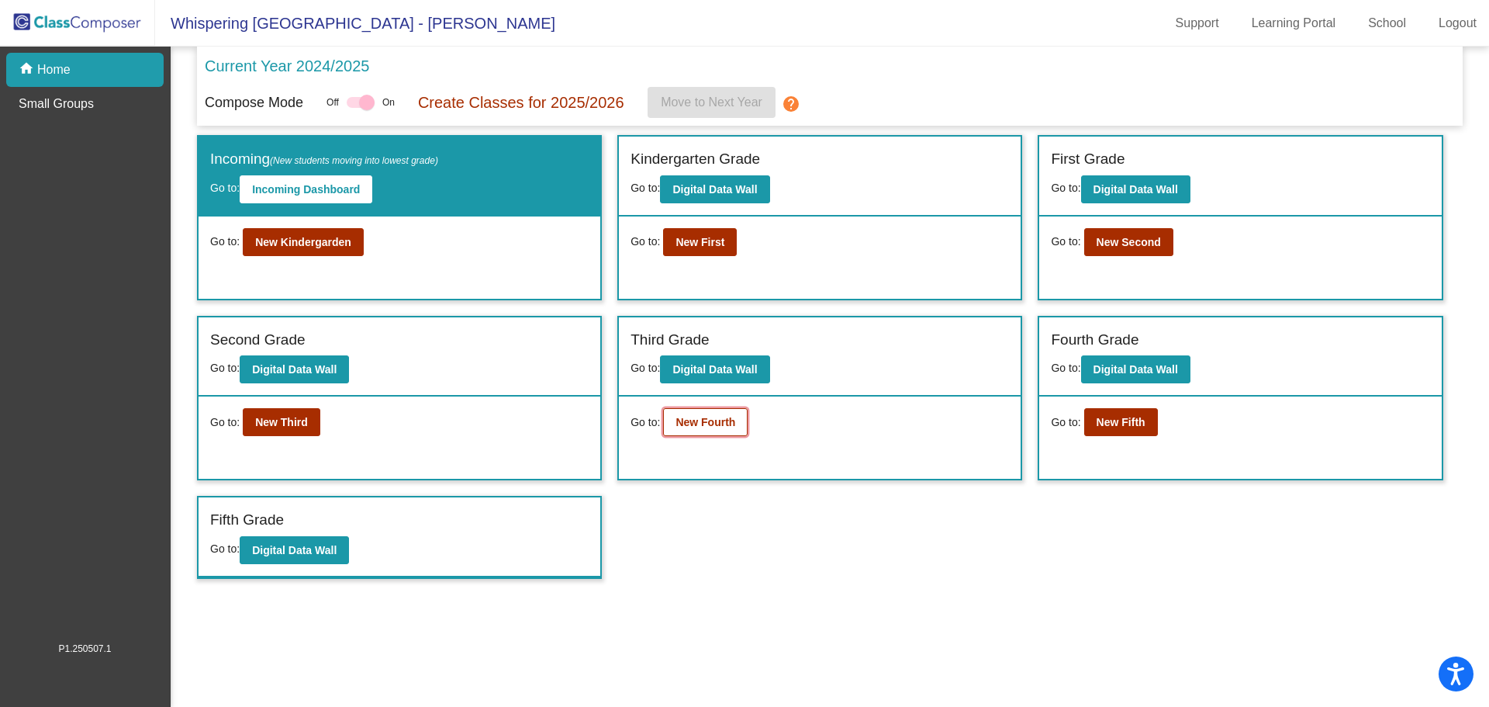
click at [692, 427] on b "New Fourth" at bounding box center [705, 422] width 60 height 12
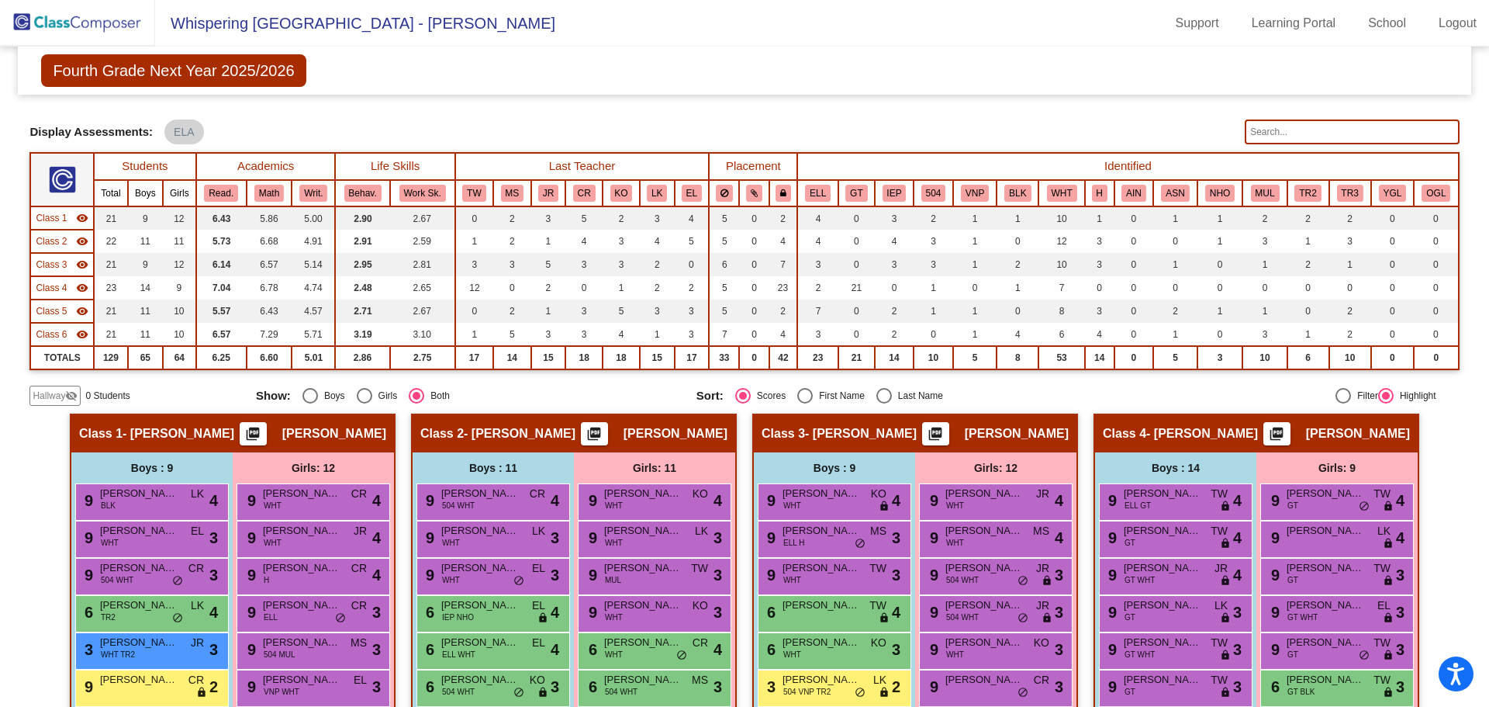
click at [1280, 136] on input "text" at bounding box center [1352, 131] width 214 height 25
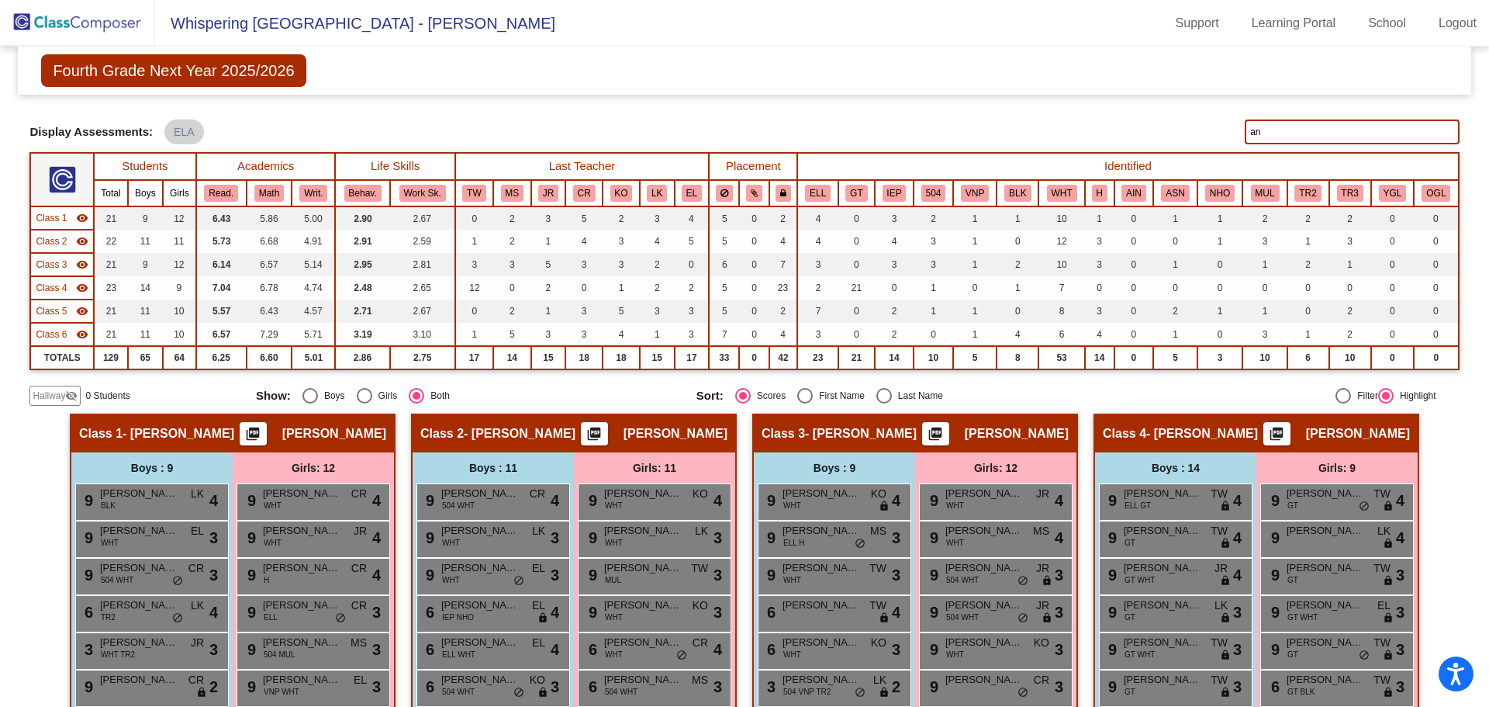
type input "a"
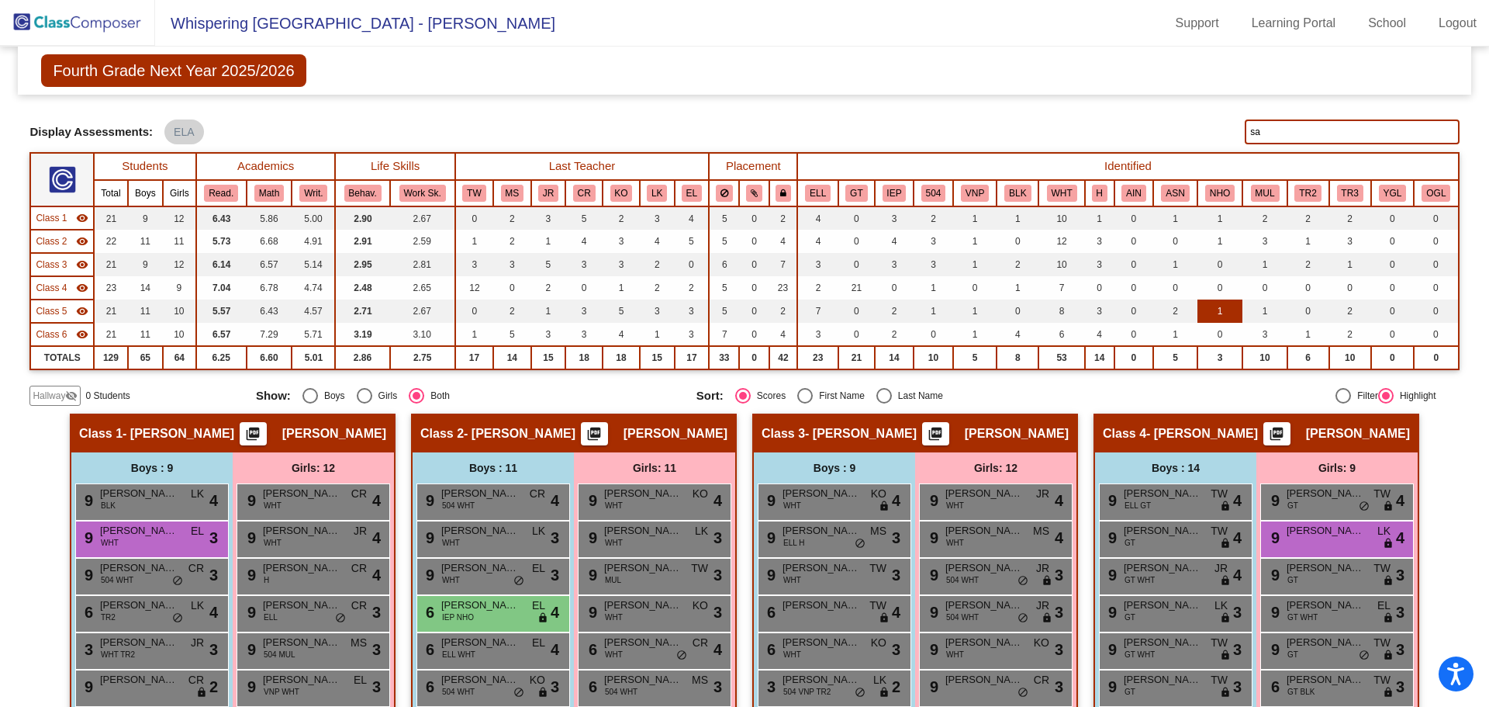
type input "s"
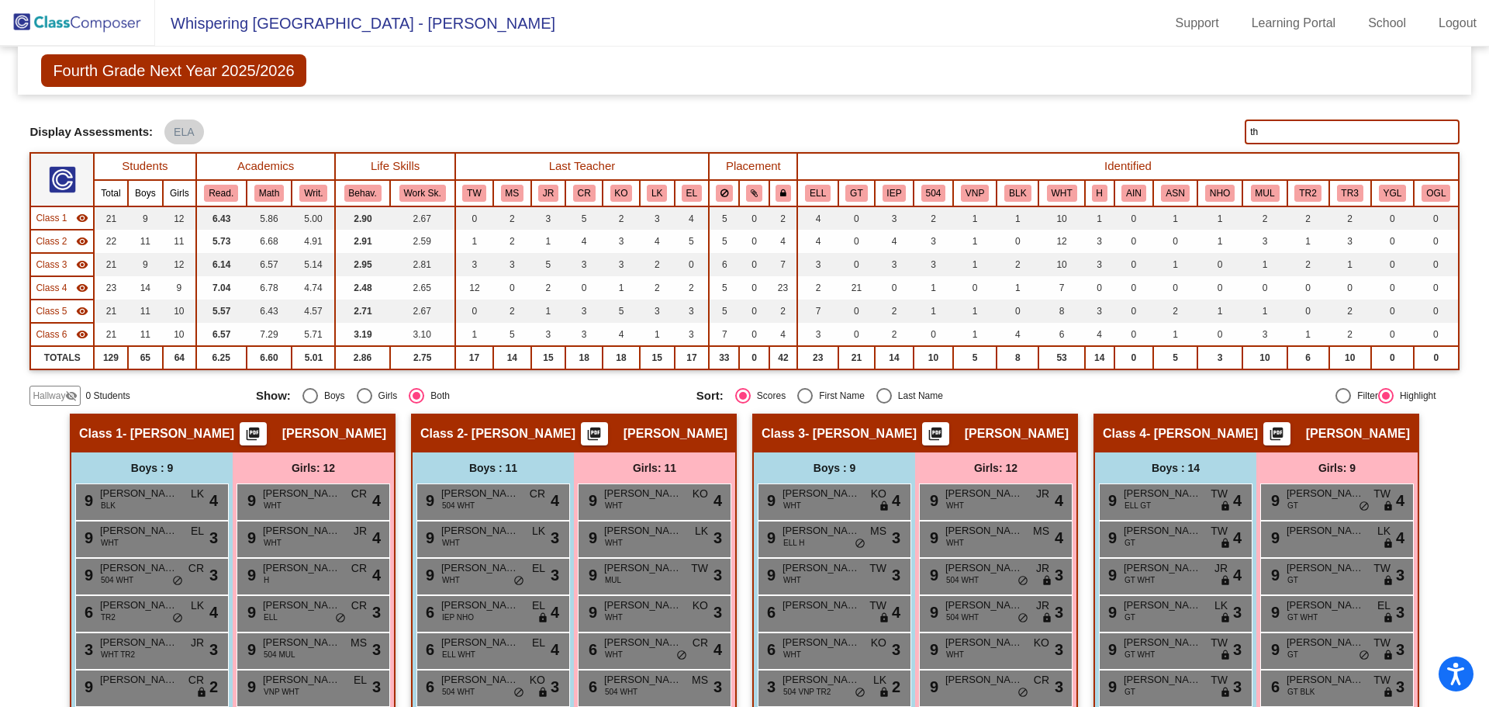
type input "t"
click at [1264, 136] on input "sem" at bounding box center [1352, 131] width 214 height 25
drag, startPoint x: 1261, startPoint y: 130, endPoint x: 1228, endPoint y: 137, distance: 33.5
click at [1228, 137] on div "Display Scores for Years: [DATE] - [DATE] [DATE] - [DATE] Display Assessments: …" at bounding box center [743, 131] width 1429 height 25
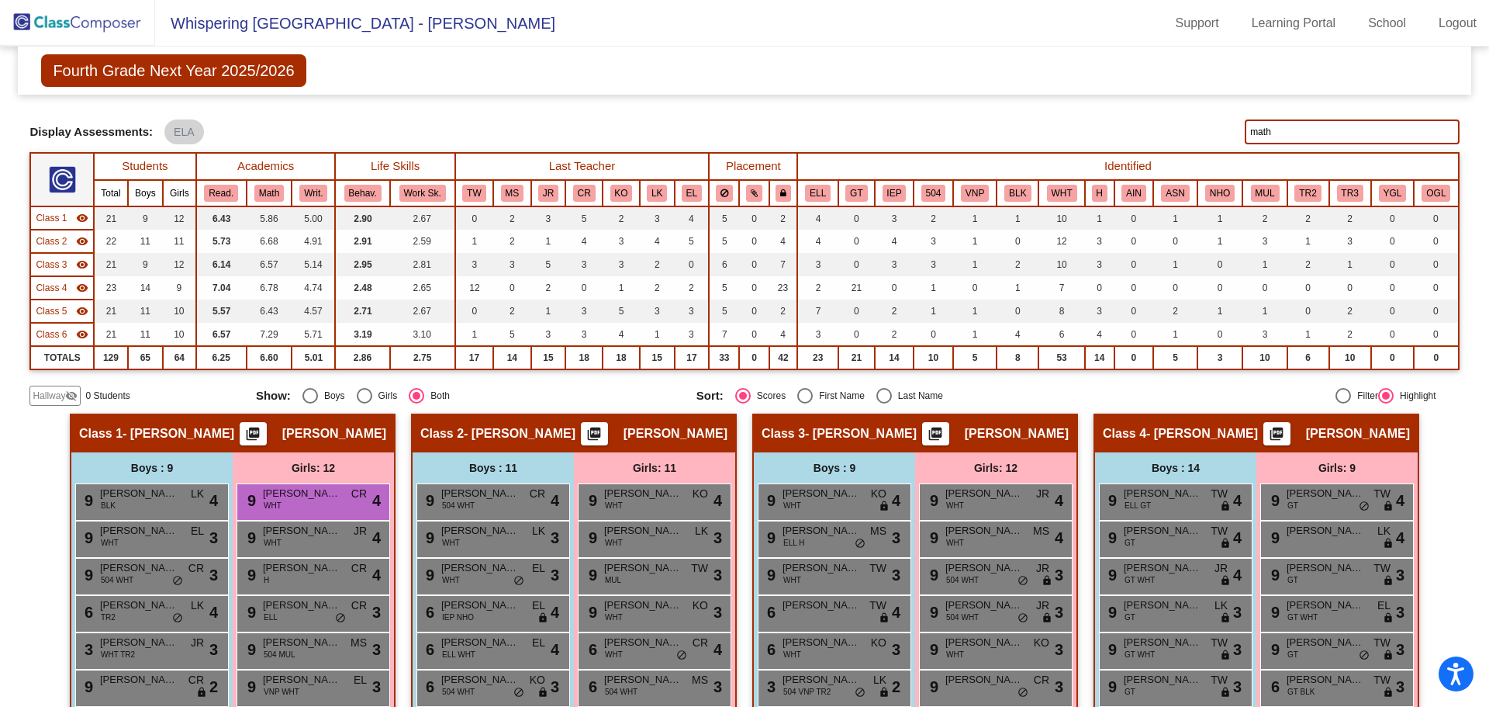
click at [1253, 136] on input "math" at bounding box center [1352, 131] width 214 height 25
type input "d"
type input "k"
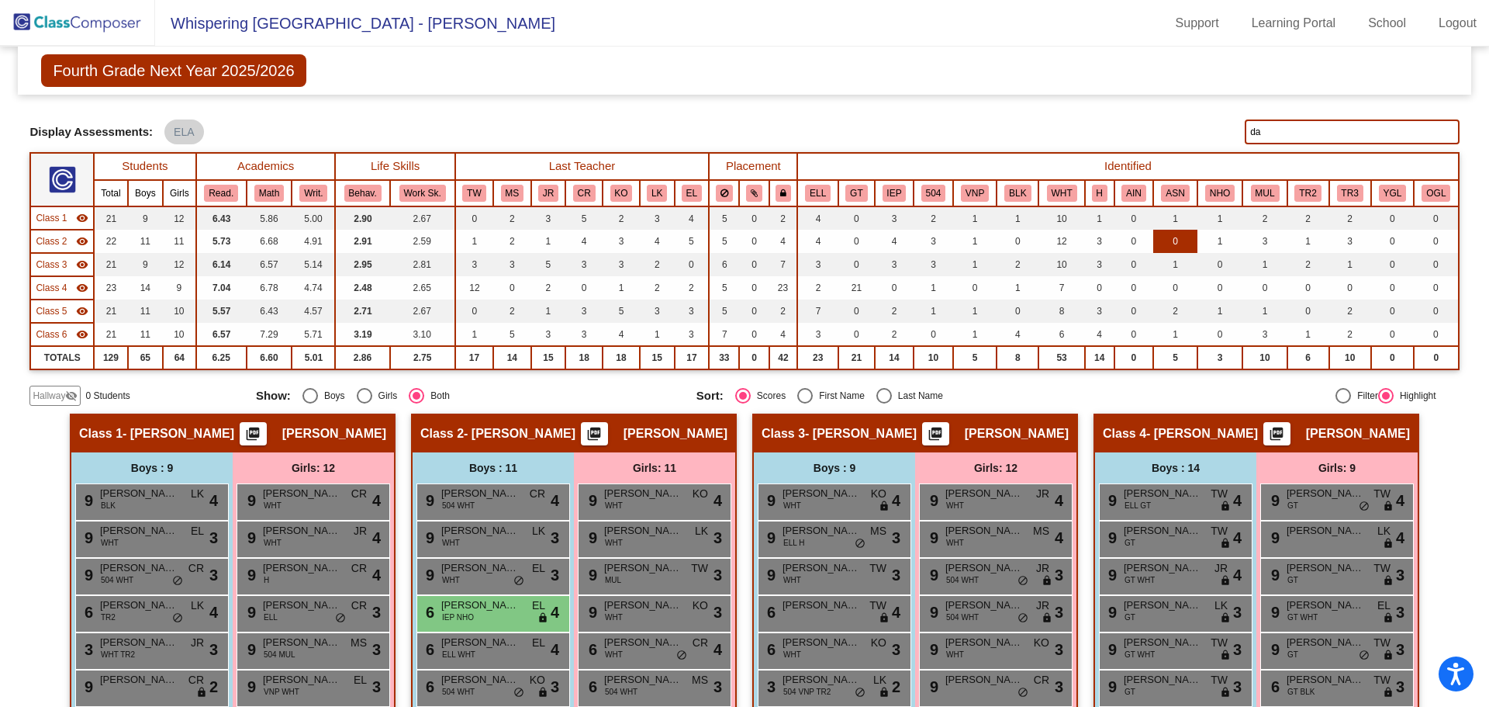
type input "d"
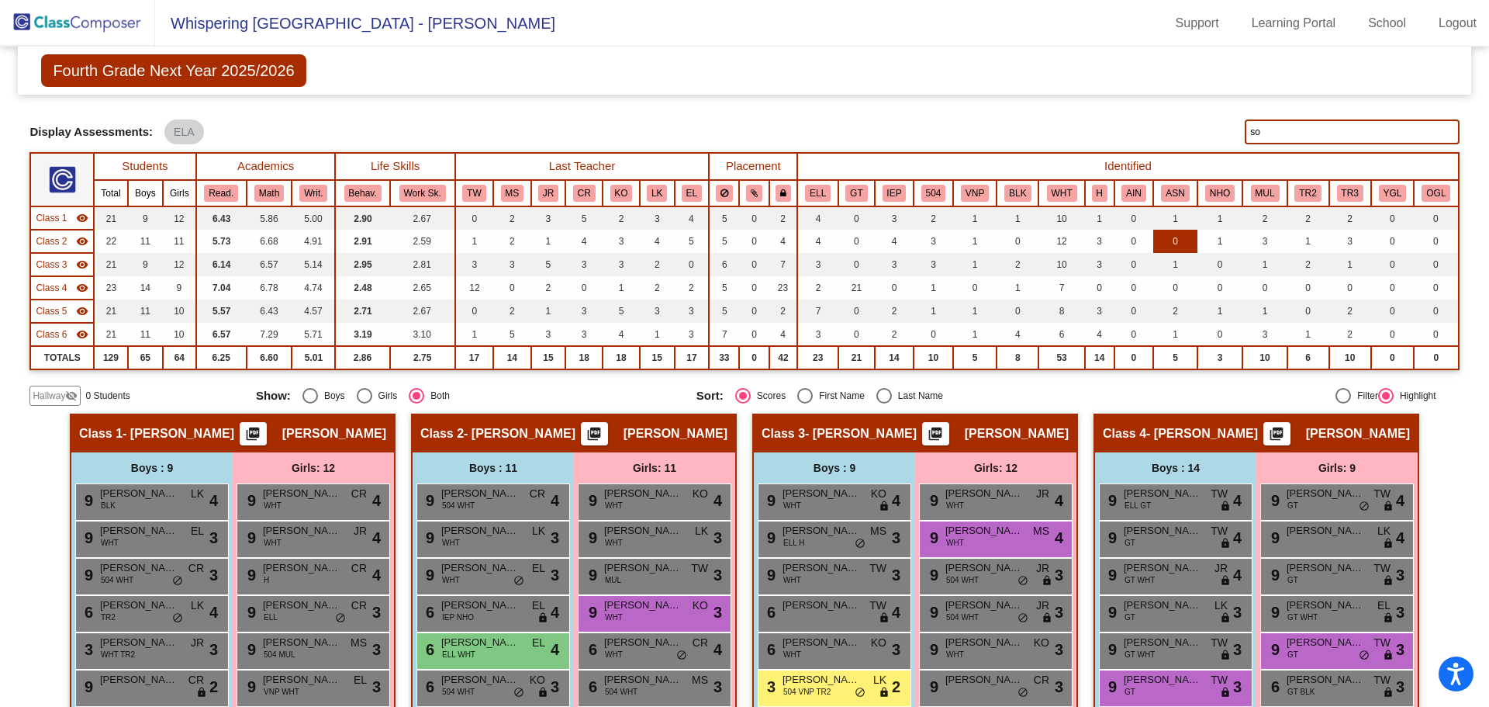
type input "som"
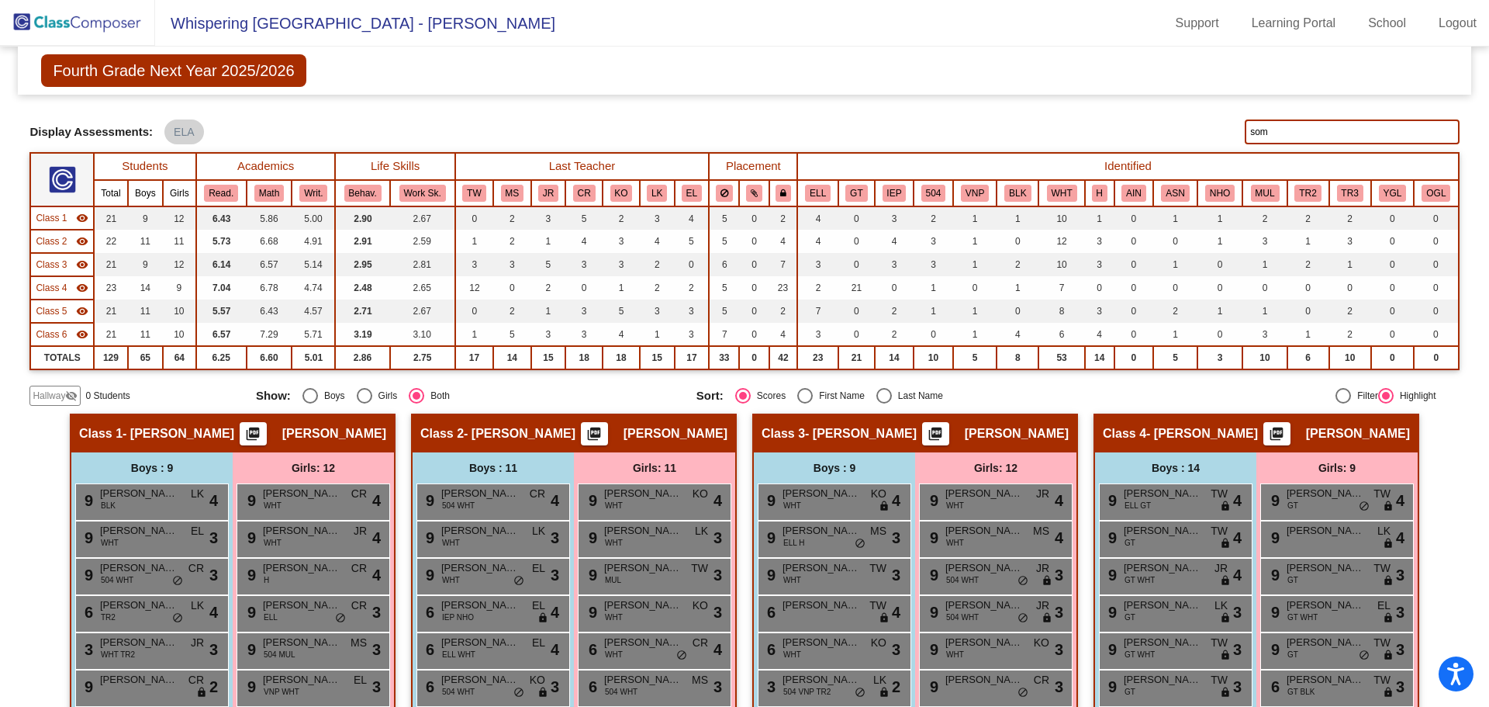
drag, startPoint x: 1262, startPoint y: 139, endPoint x: 1233, endPoint y: 145, distance: 29.4
click at [1233, 145] on div "Display Scores for Years: [DATE] - [DATE] [DATE] - [DATE] Grade/Archive Student…" at bounding box center [743, 255] width 1429 height 302
type input "tav"
click at [98, 19] on img at bounding box center [77, 23] width 155 height 46
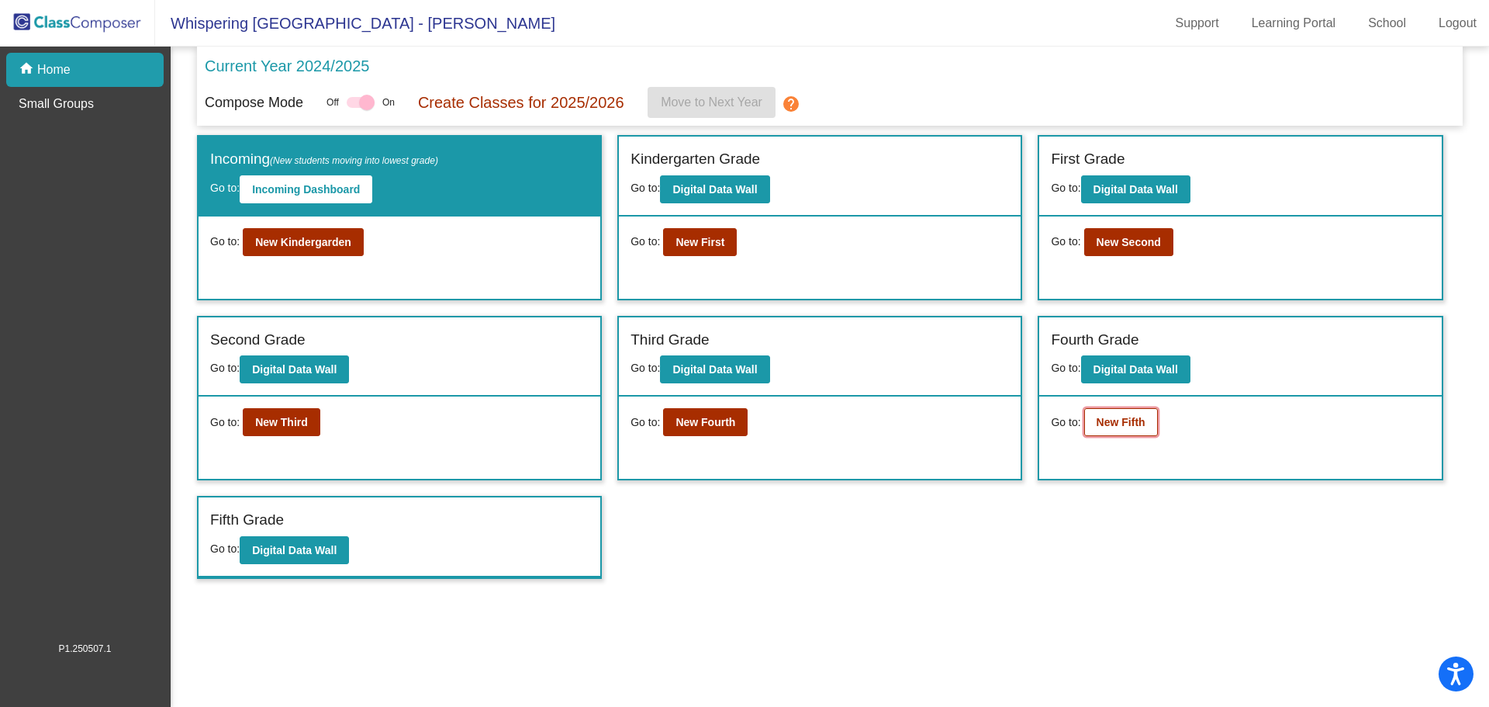
click at [1135, 411] on button "New Fifth" at bounding box center [1121, 422] width 74 height 28
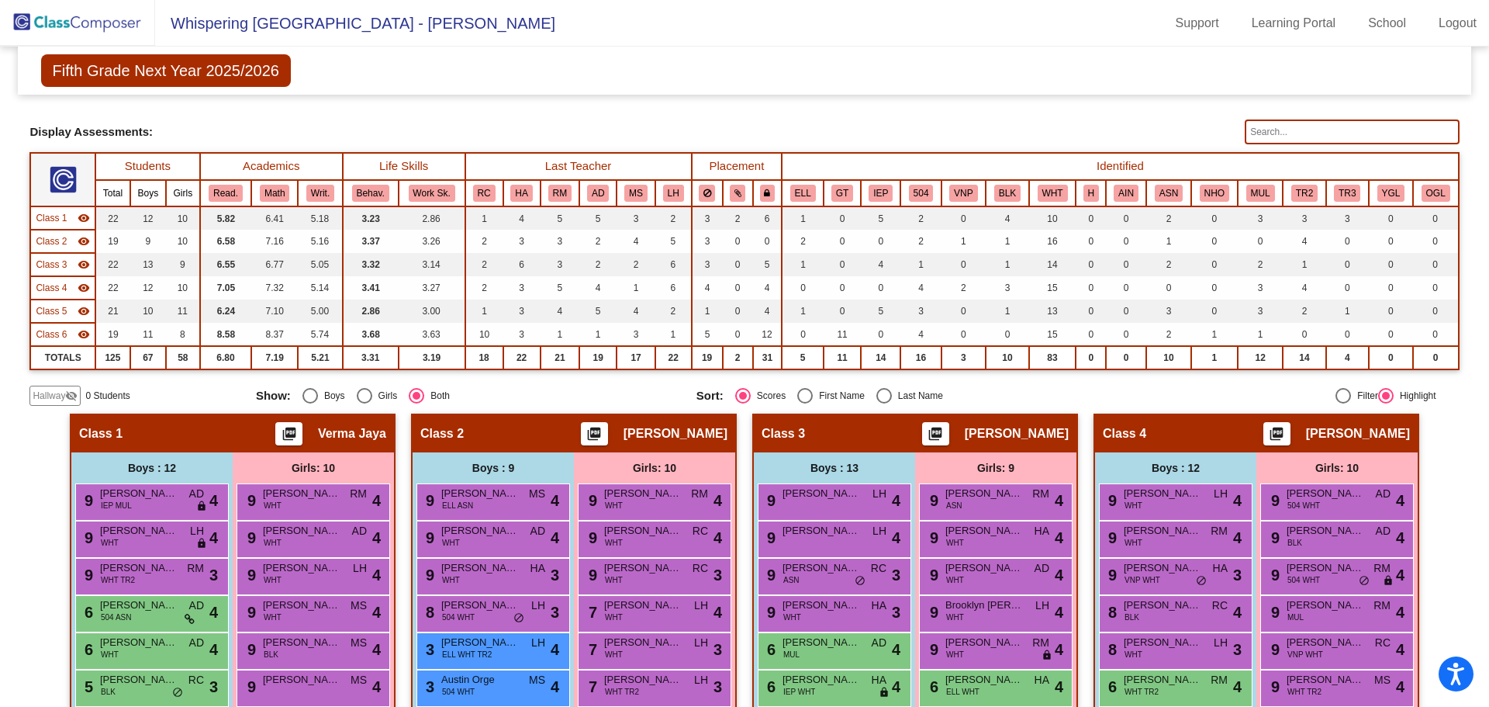
click at [1322, 130] on input "text" at bounding box center [1352, 131] width 214 height 25
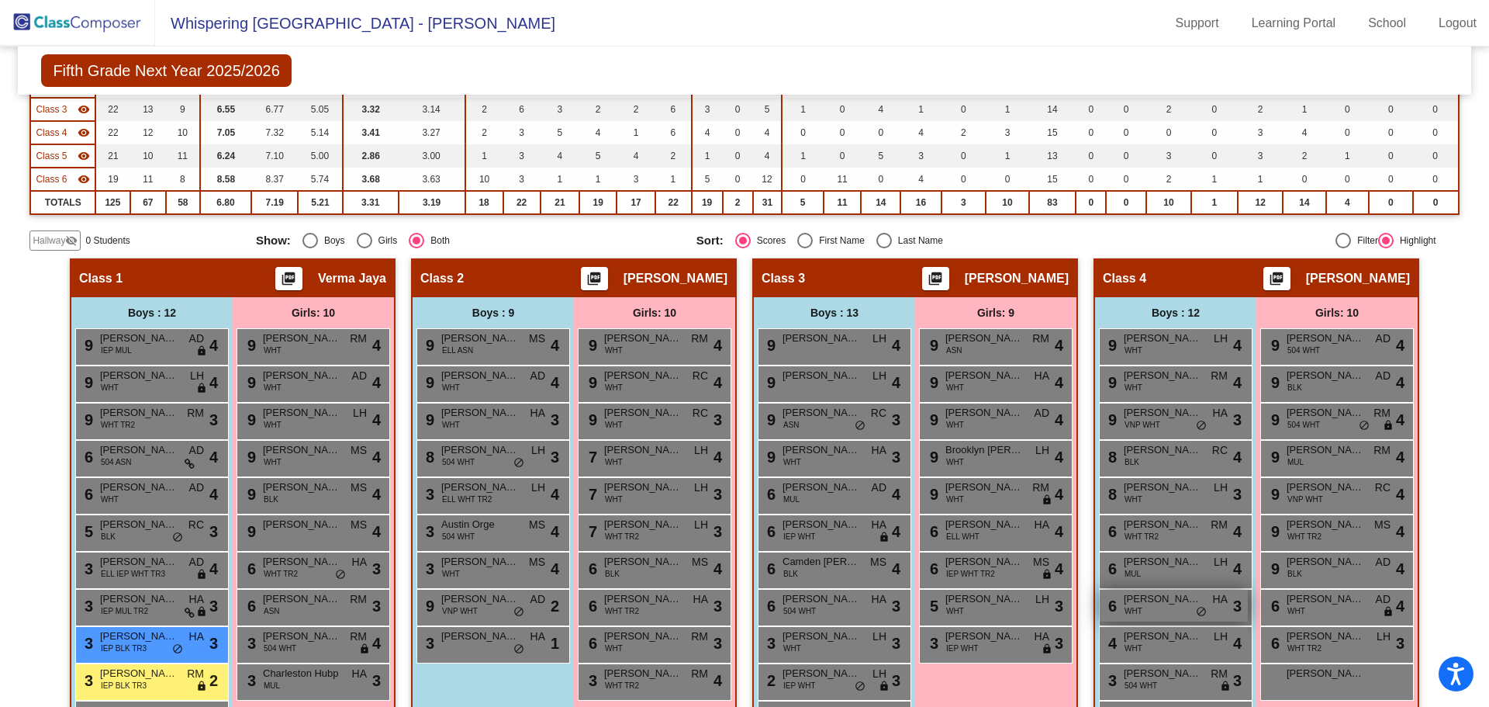
scroll to position [80, 0]
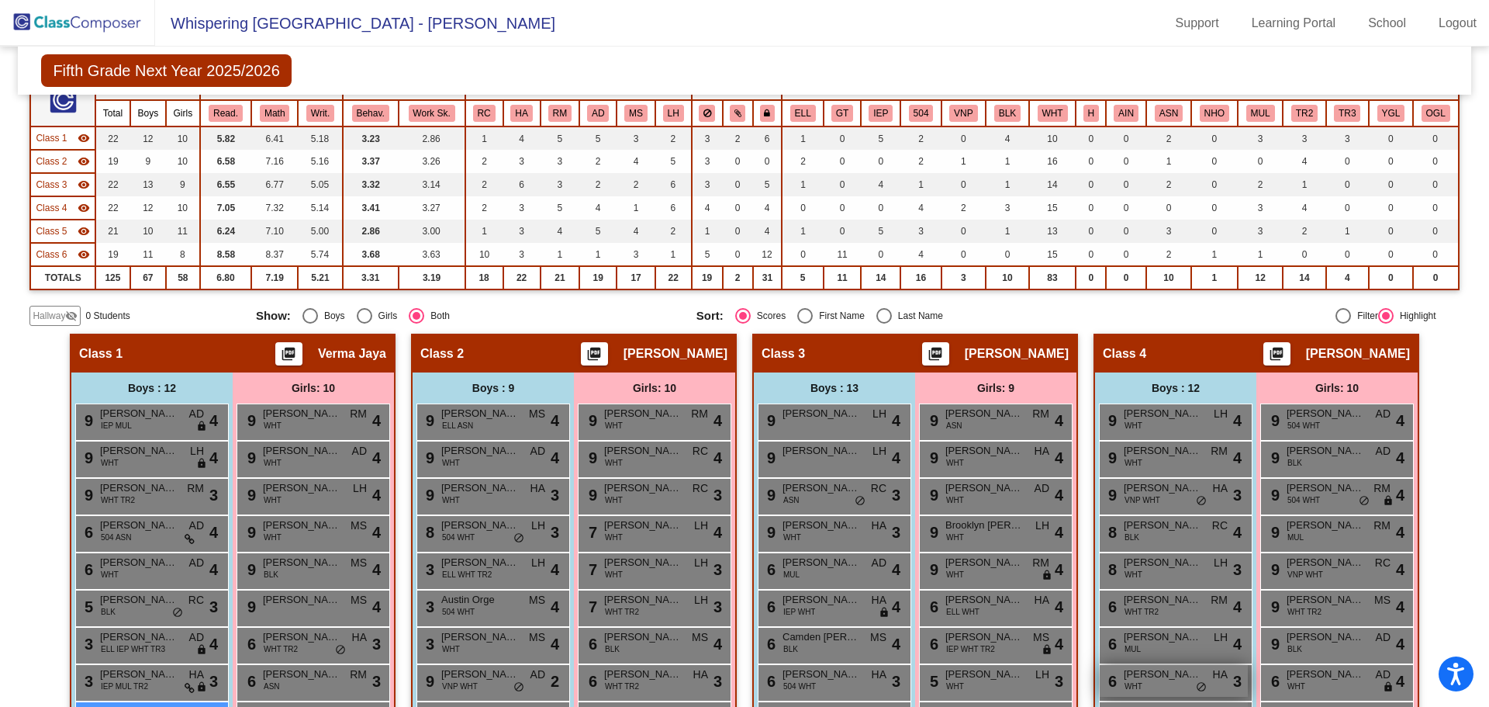
type input "t"
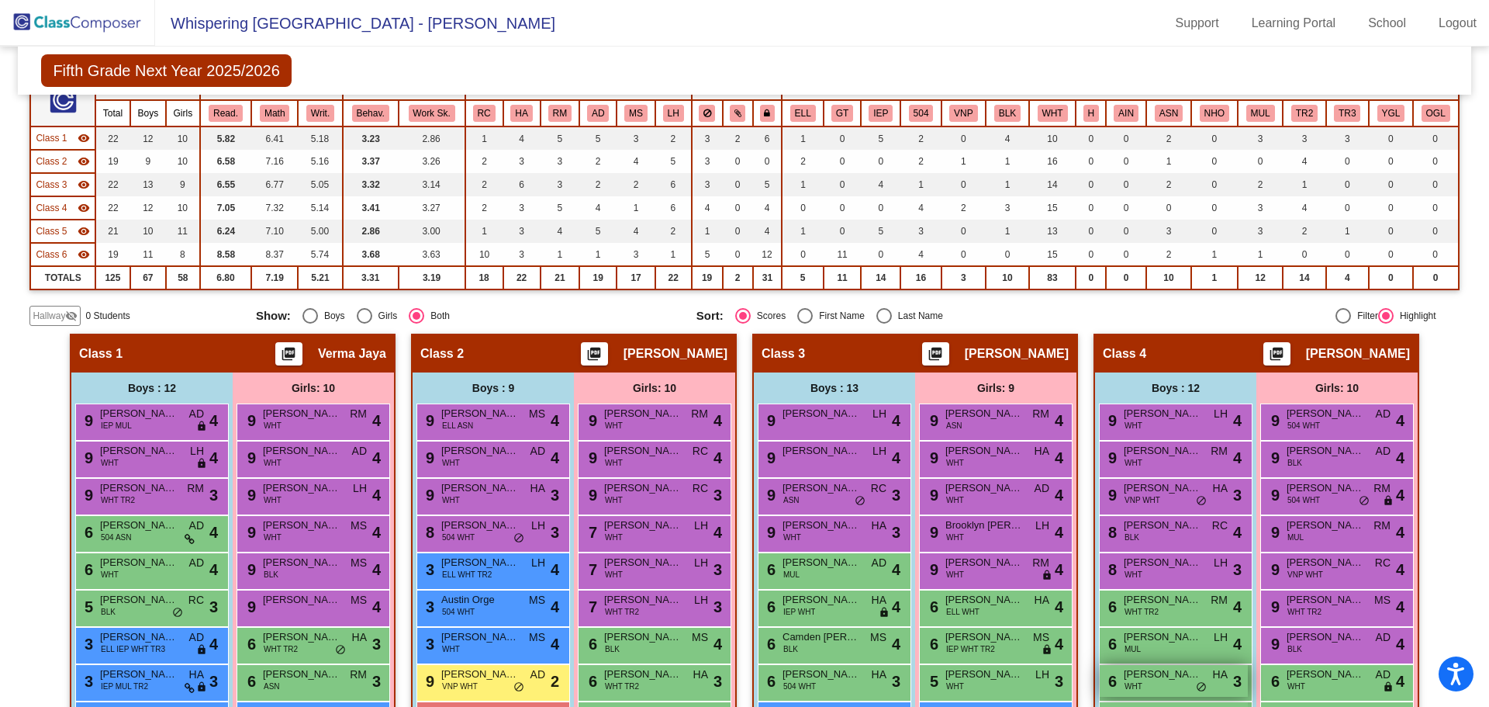
type input "z"
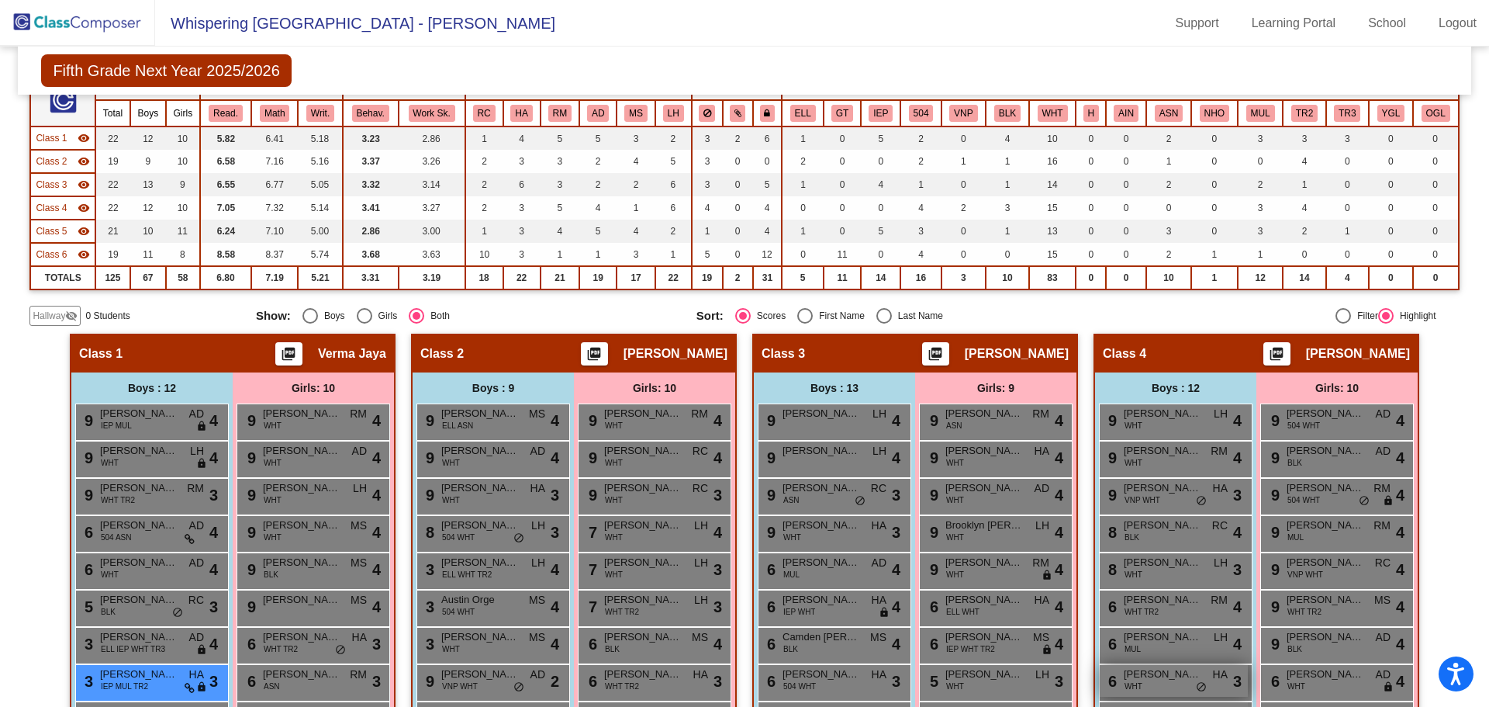
type input "z"
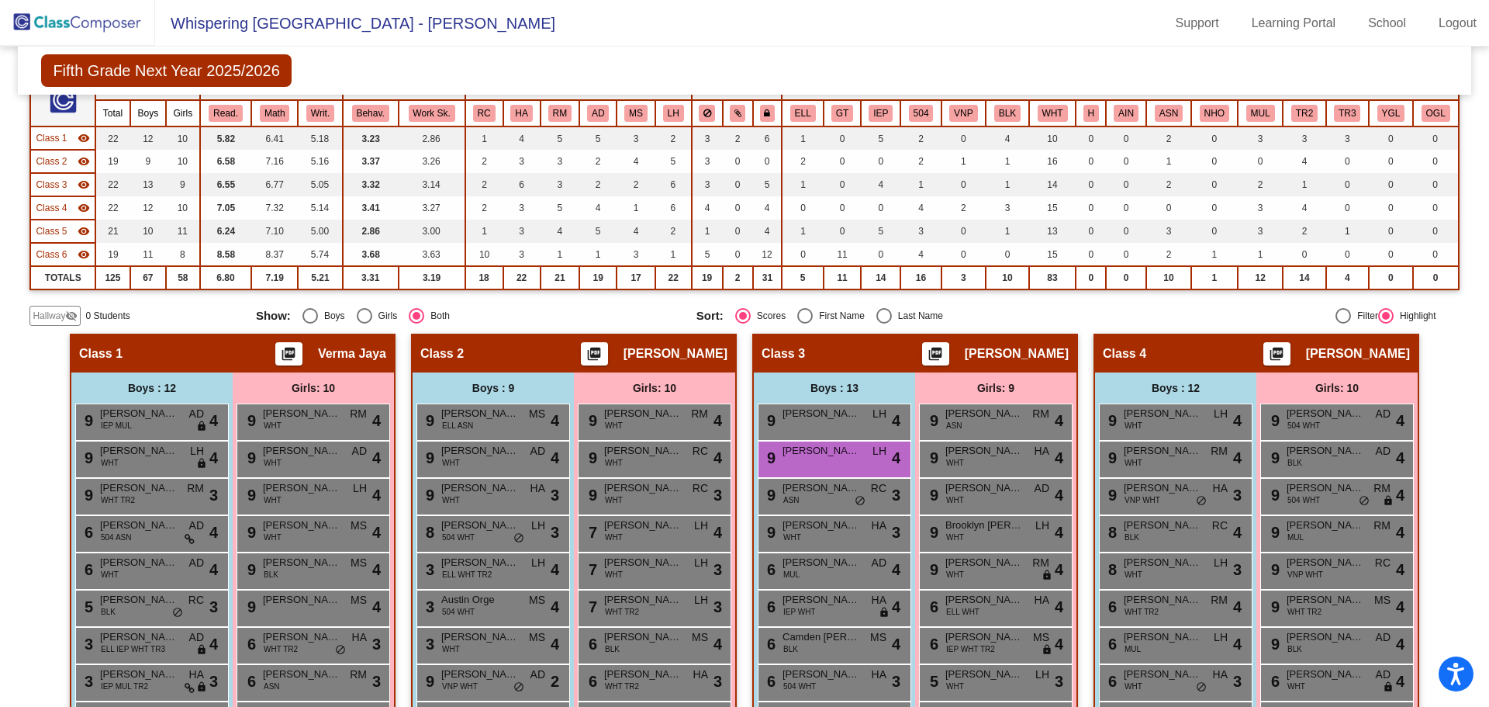
type input "l"
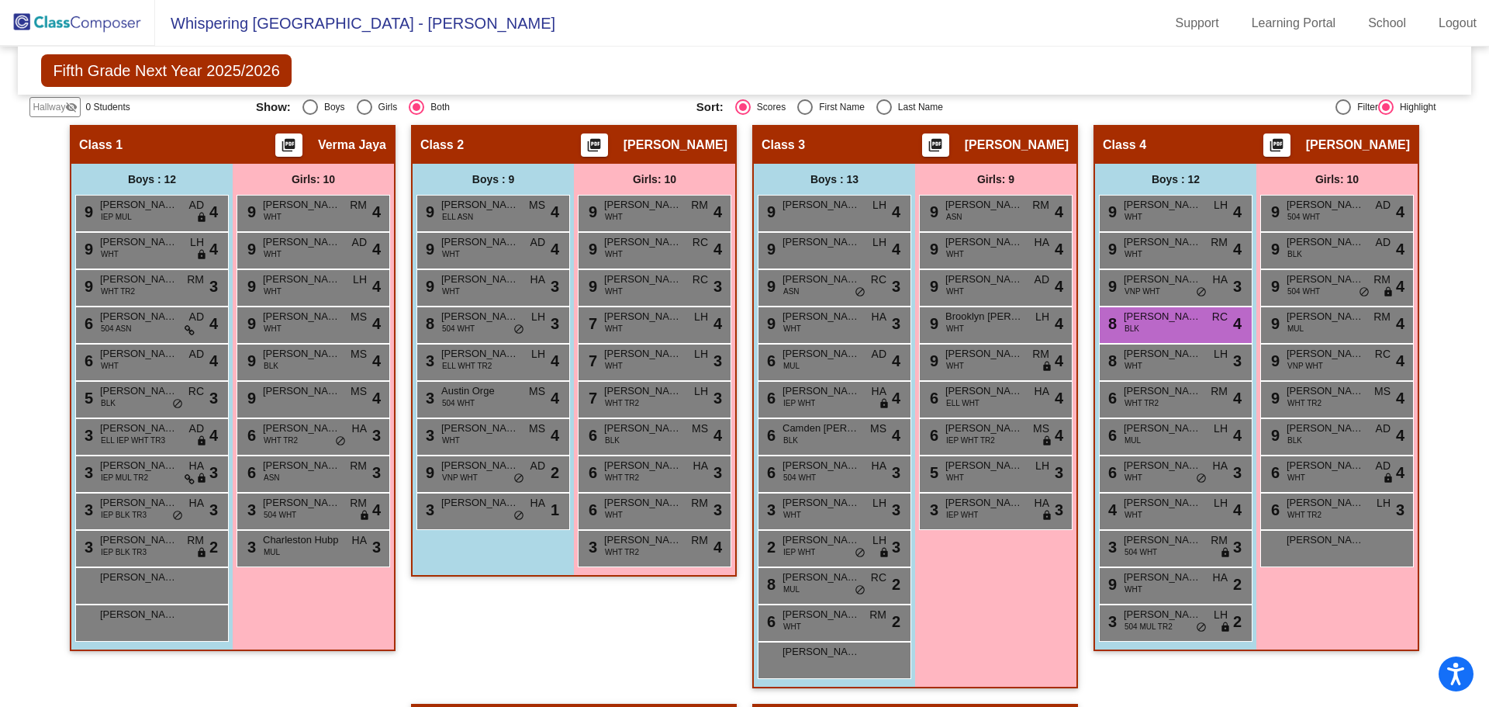
scroll to position [0, 0]
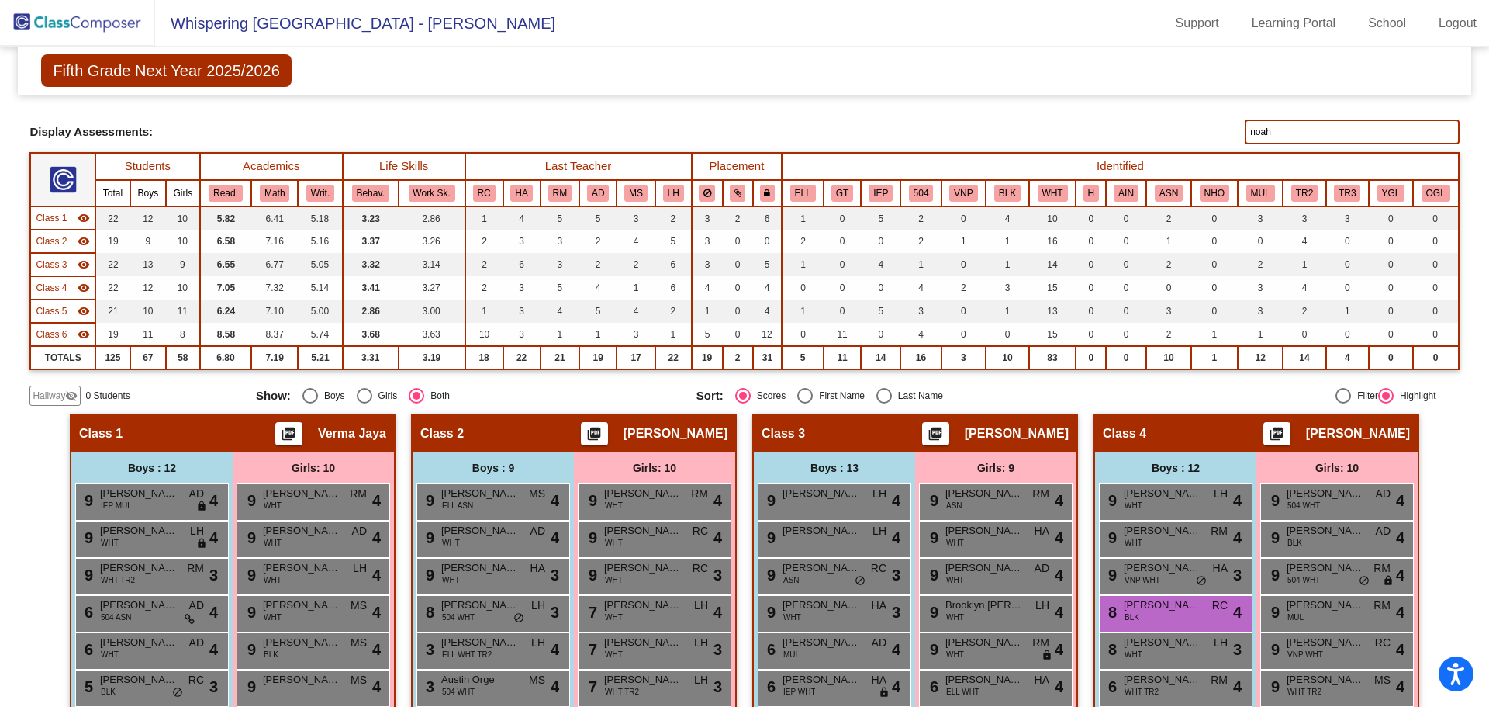
click at [1263, 133] on input "noah" at bounding box center [1352, 131] width 214 height 25
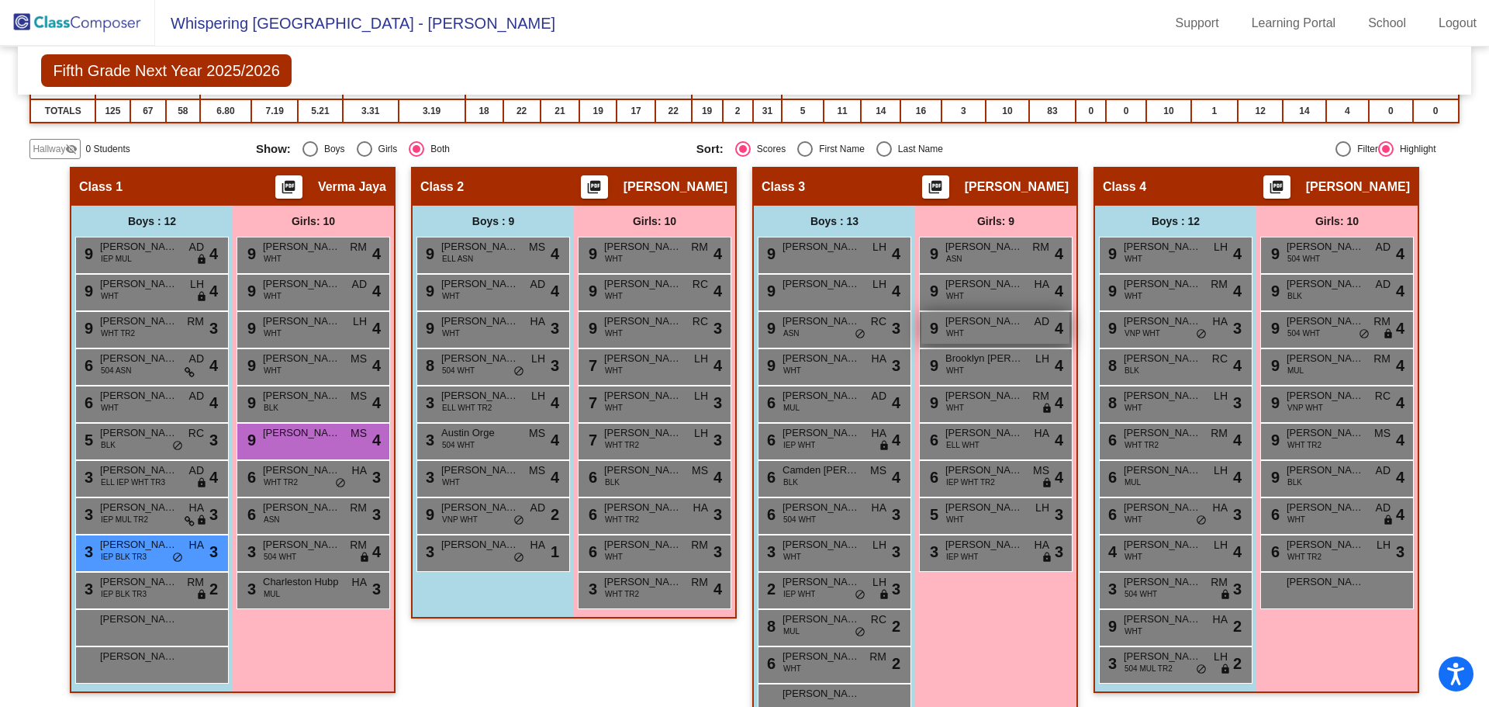
scroll to position [80, 0]
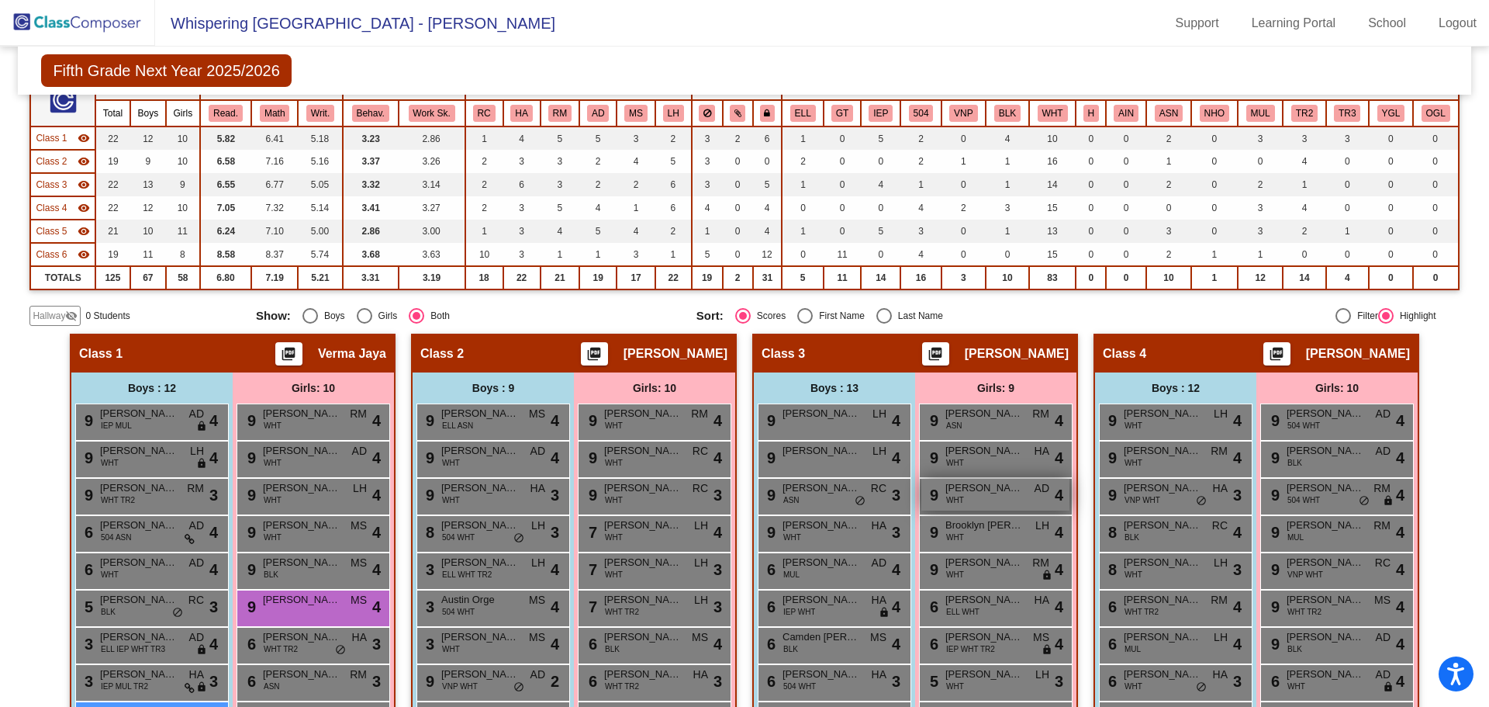
type input "j"
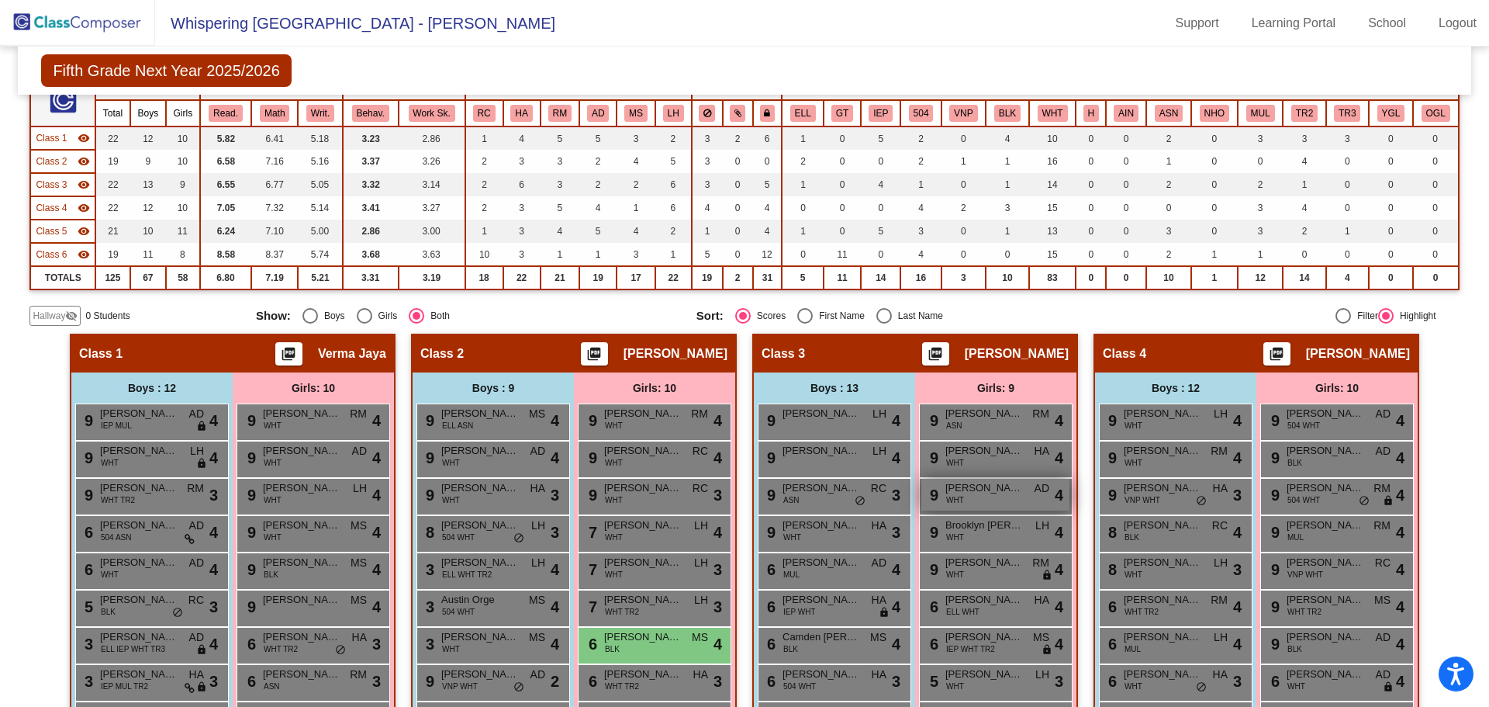
type input "s"
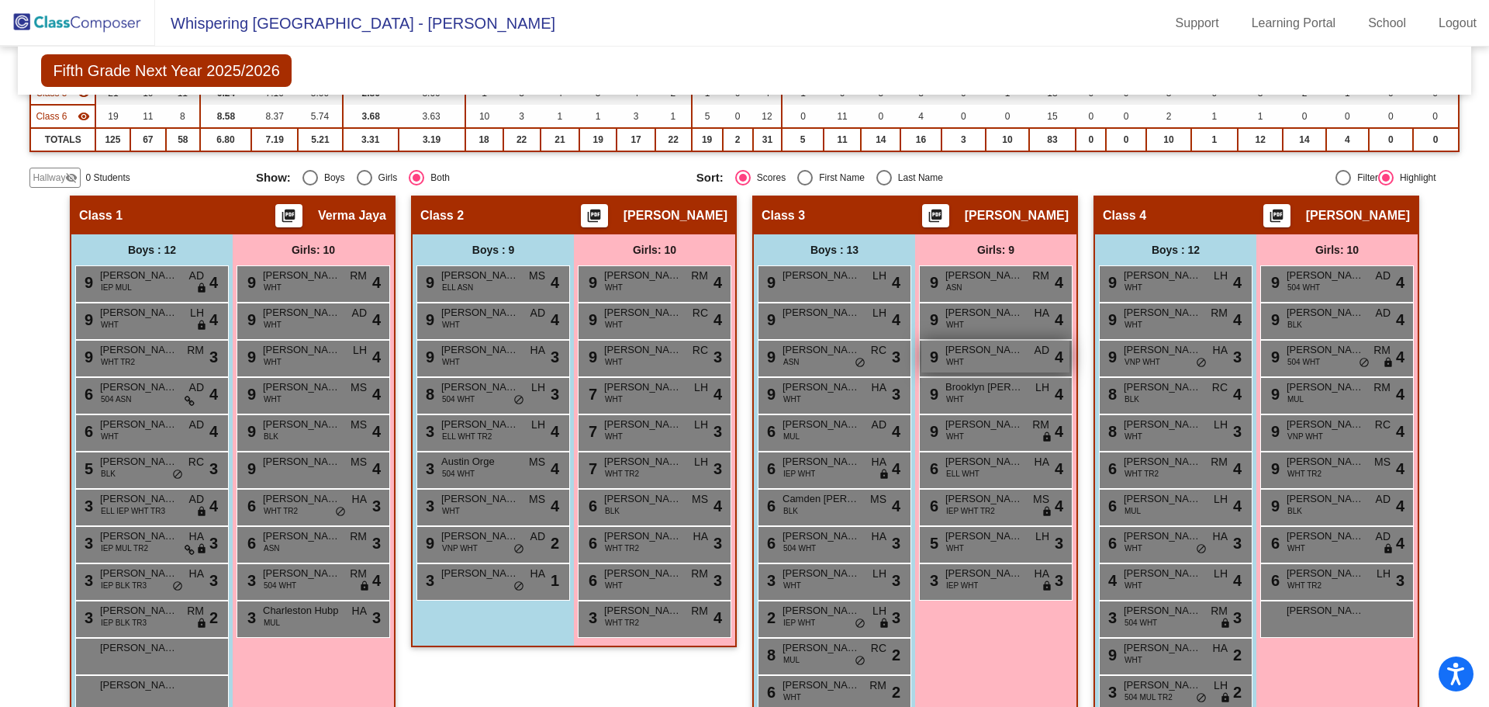
scroll to position [2, 0]
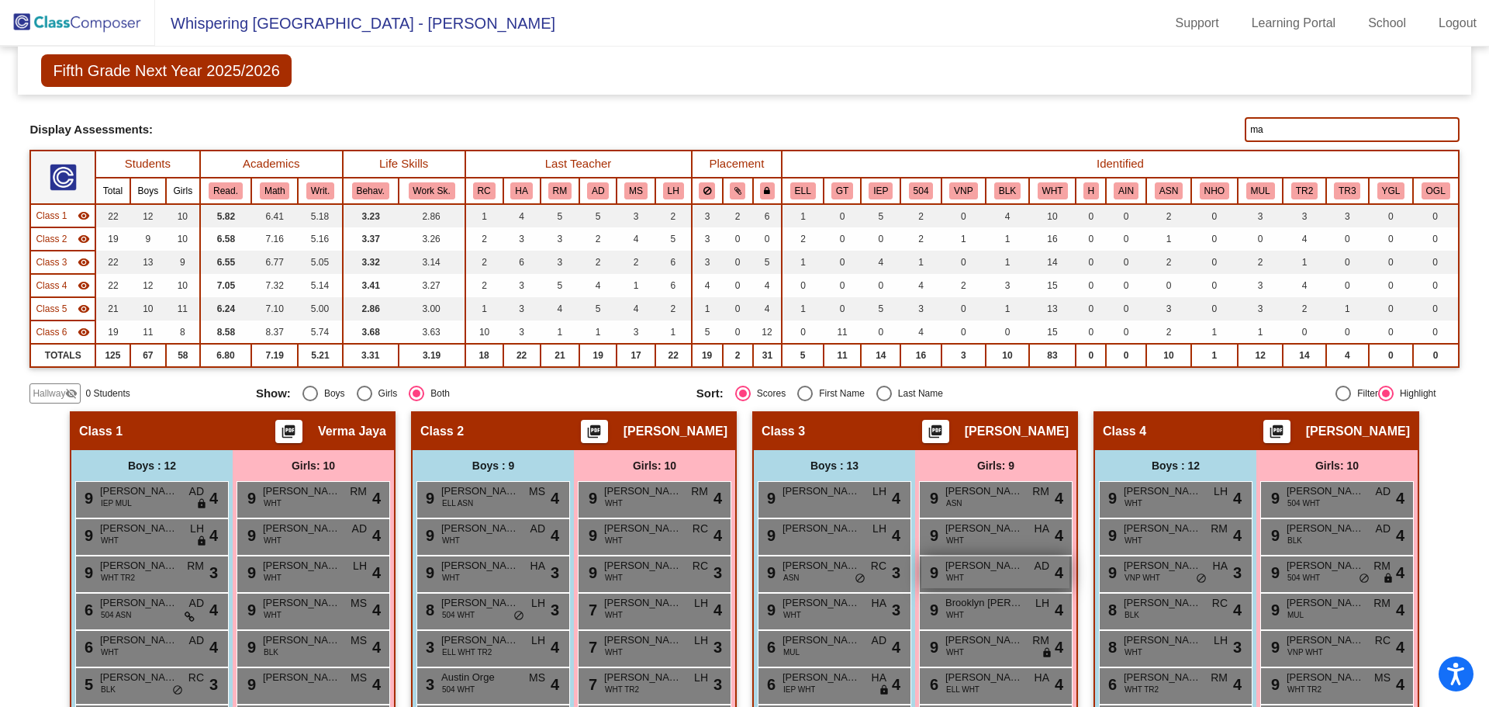
type input "m"
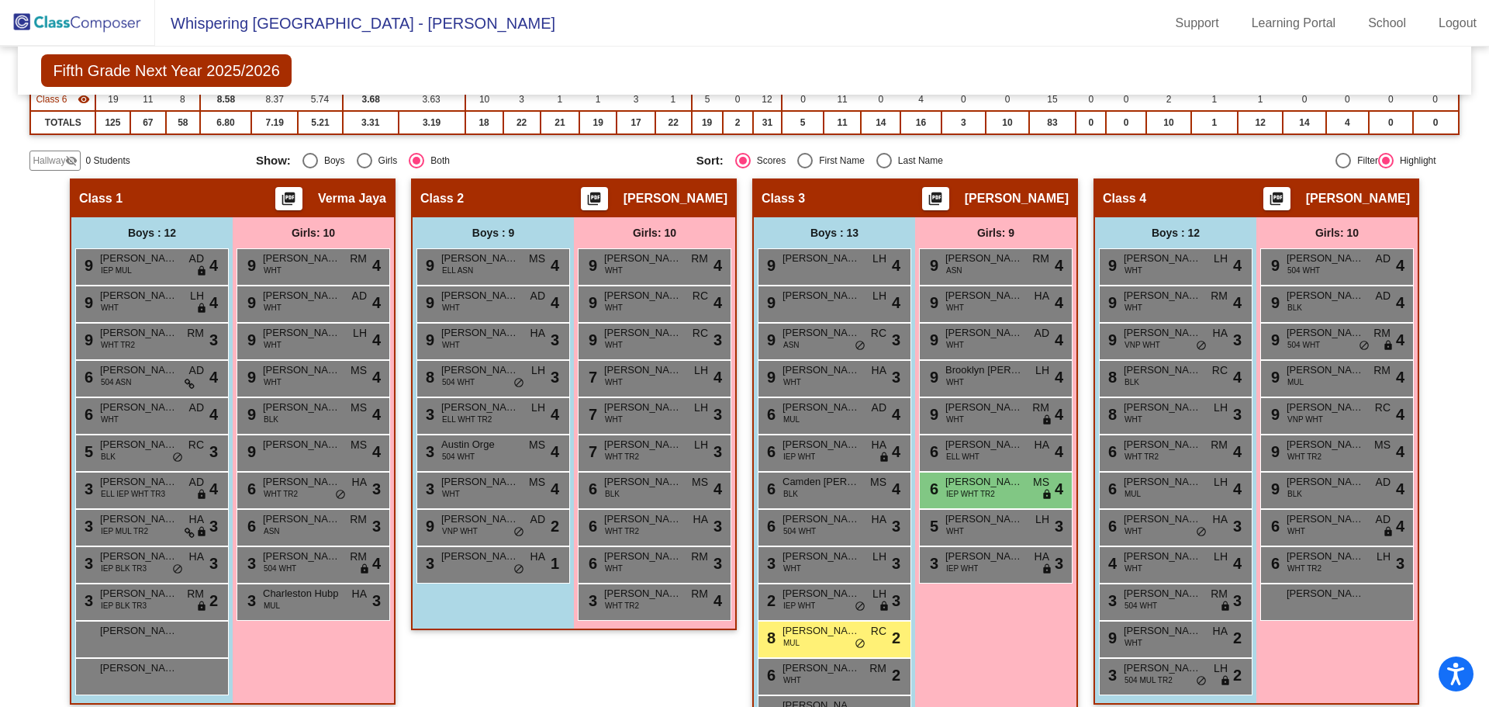
scroll to position [80, 0]
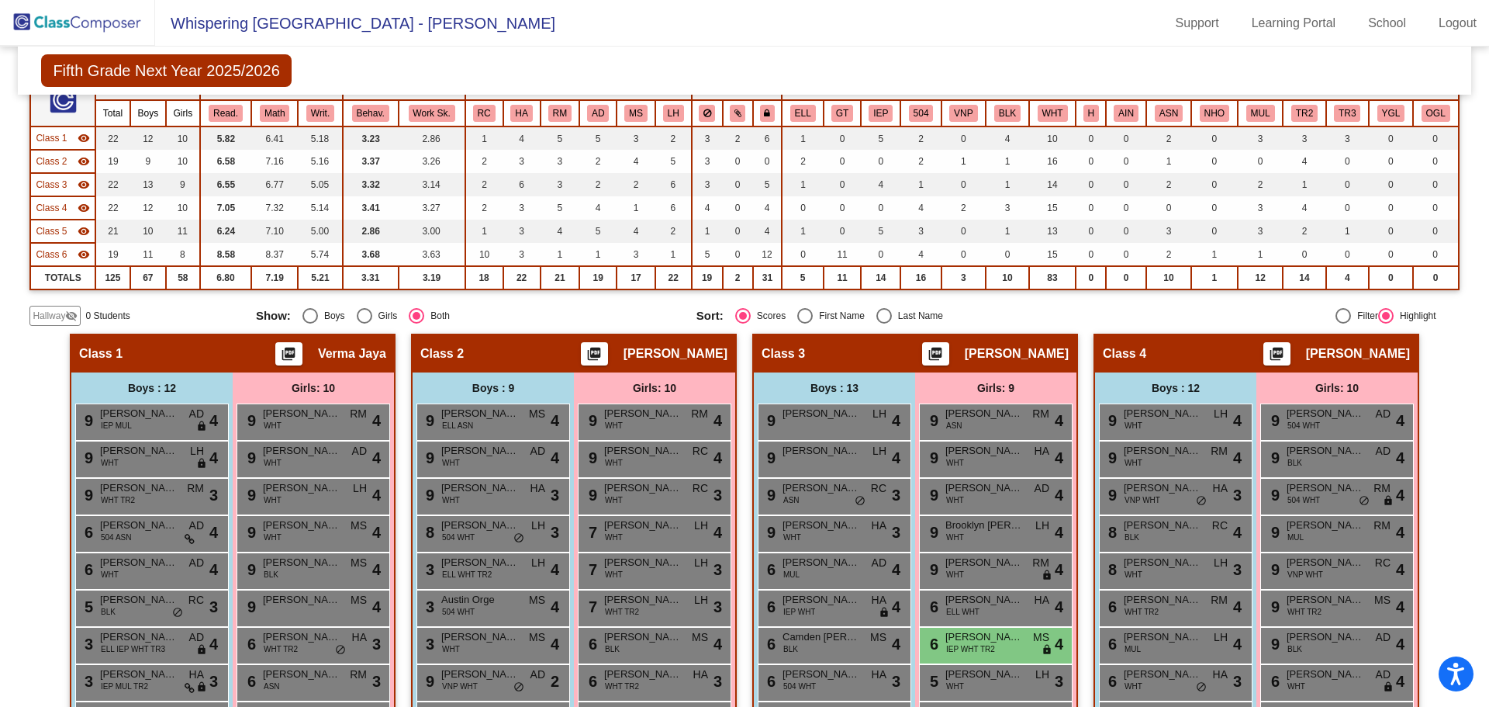
type input "j"
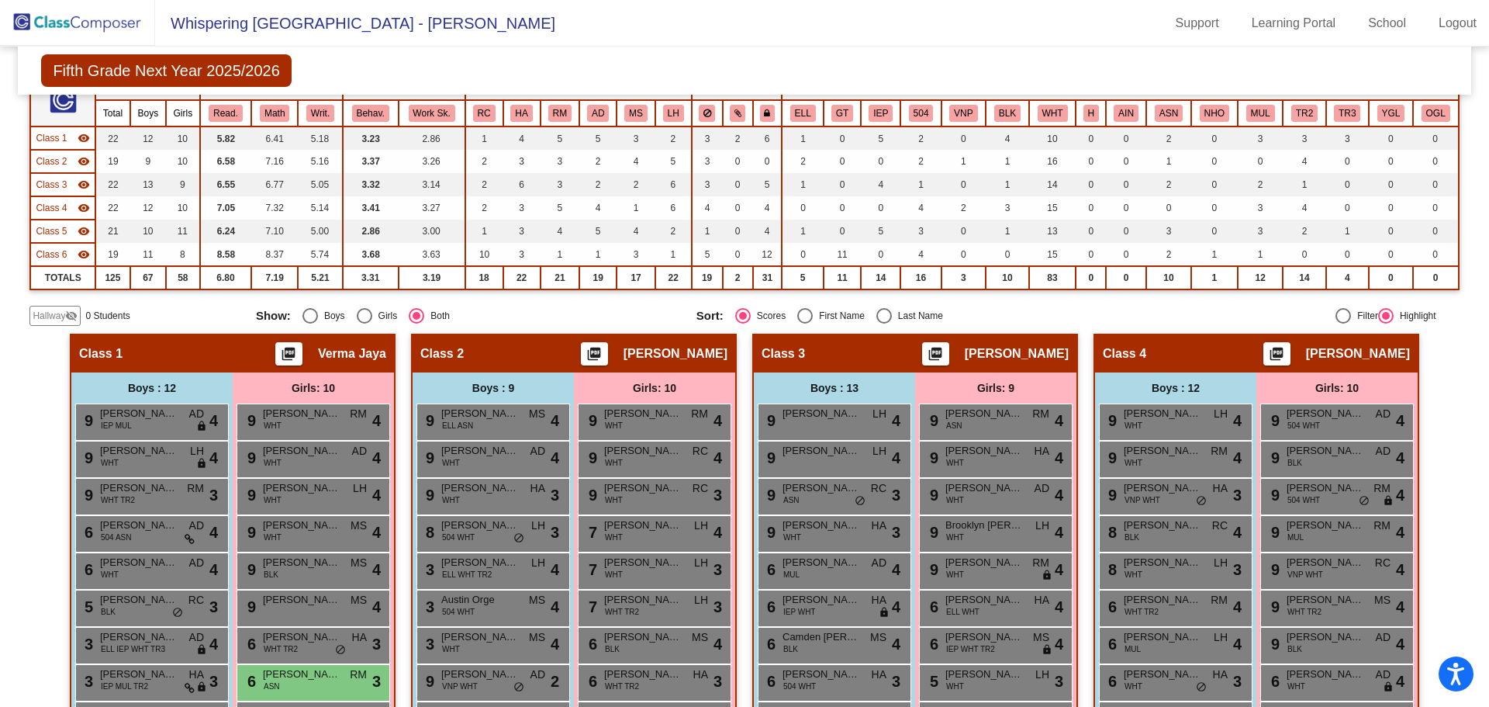
type input "s"
type input "yac"
